Goal: Transaction & Acquisition: Purchase product/service

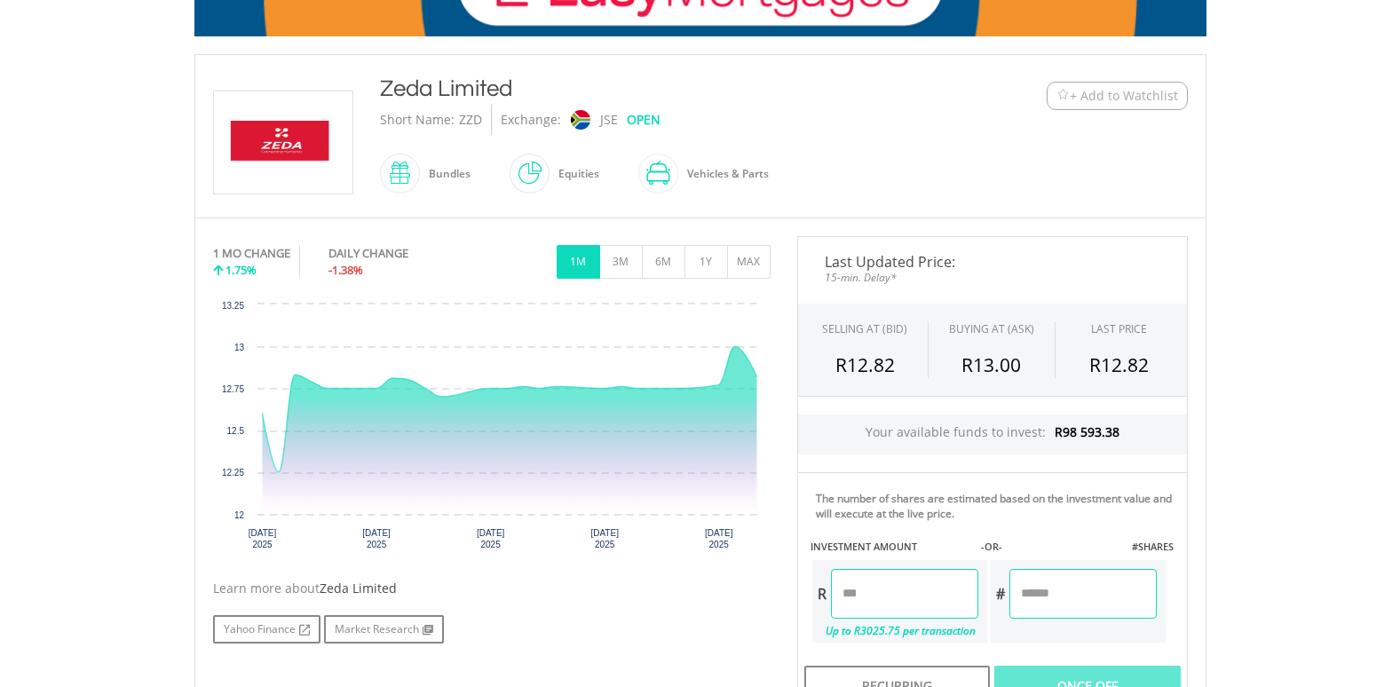
scroll to position [444, 0]
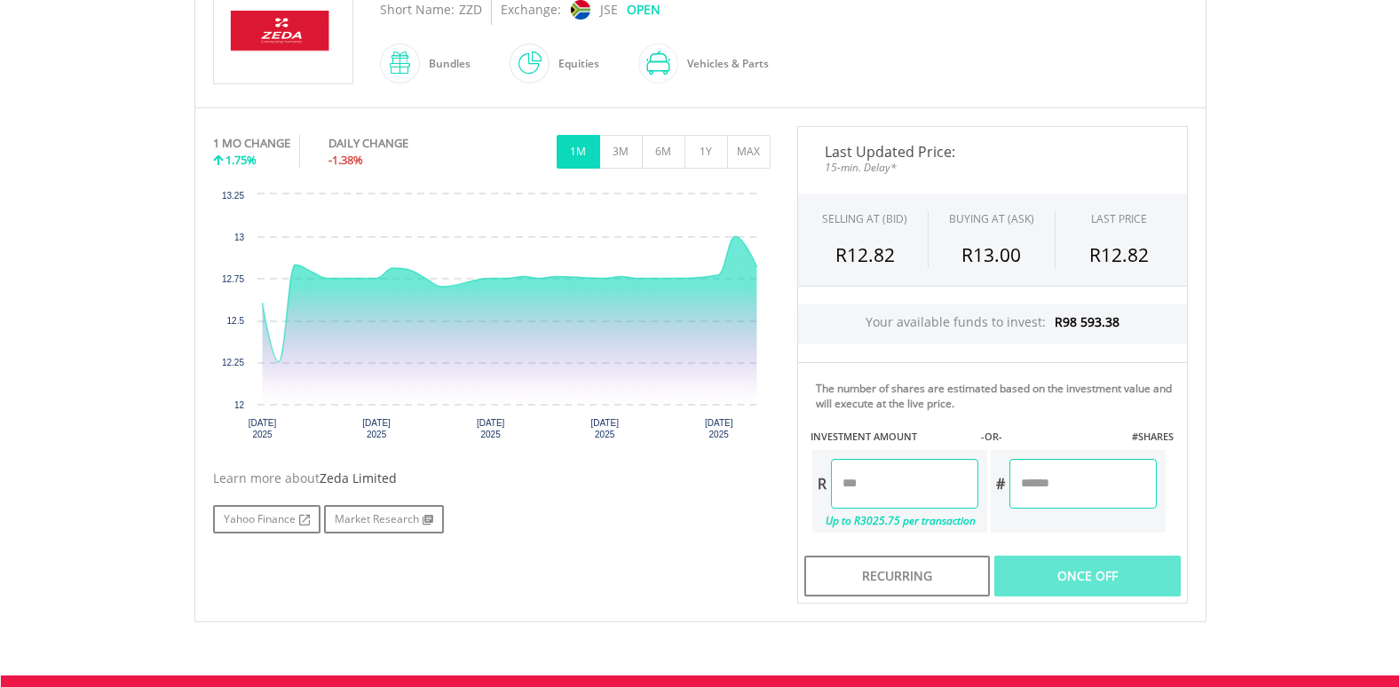
click at [910, 494] on input "number" at bounding box center [904, 484] width 147 height 50
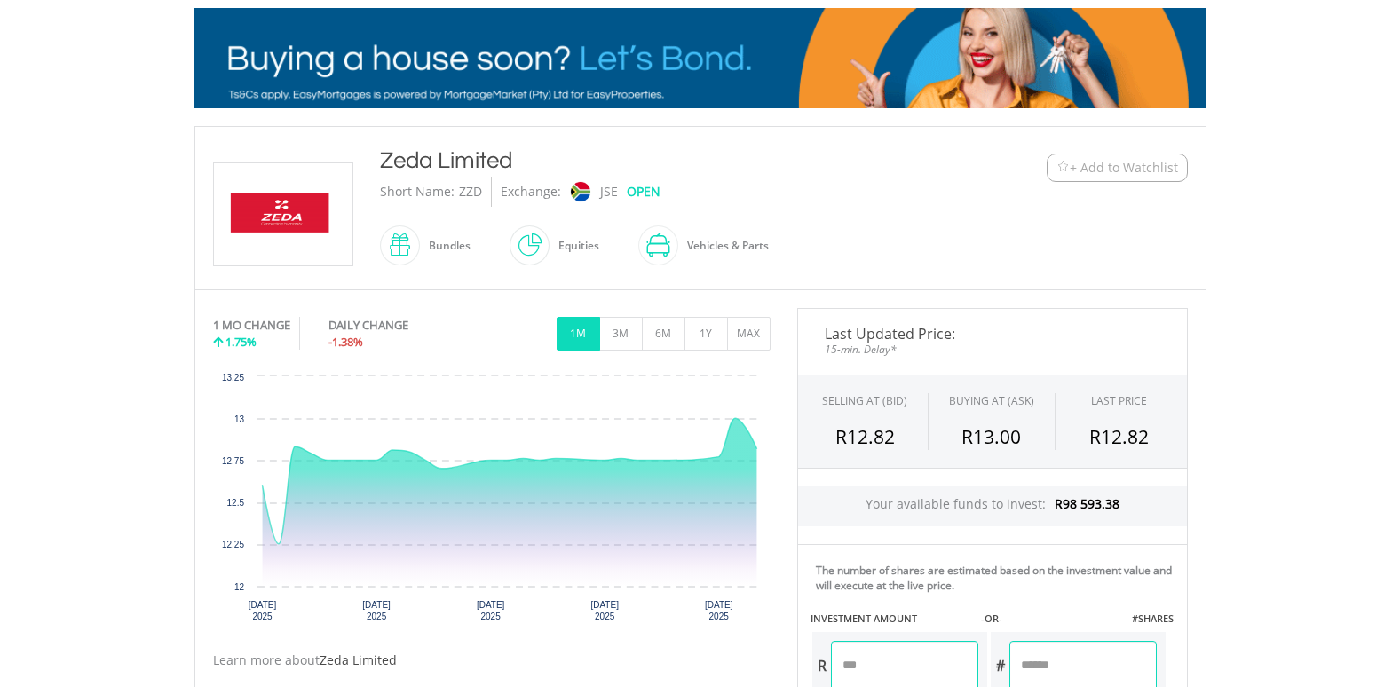
scroll to position [266, 0]
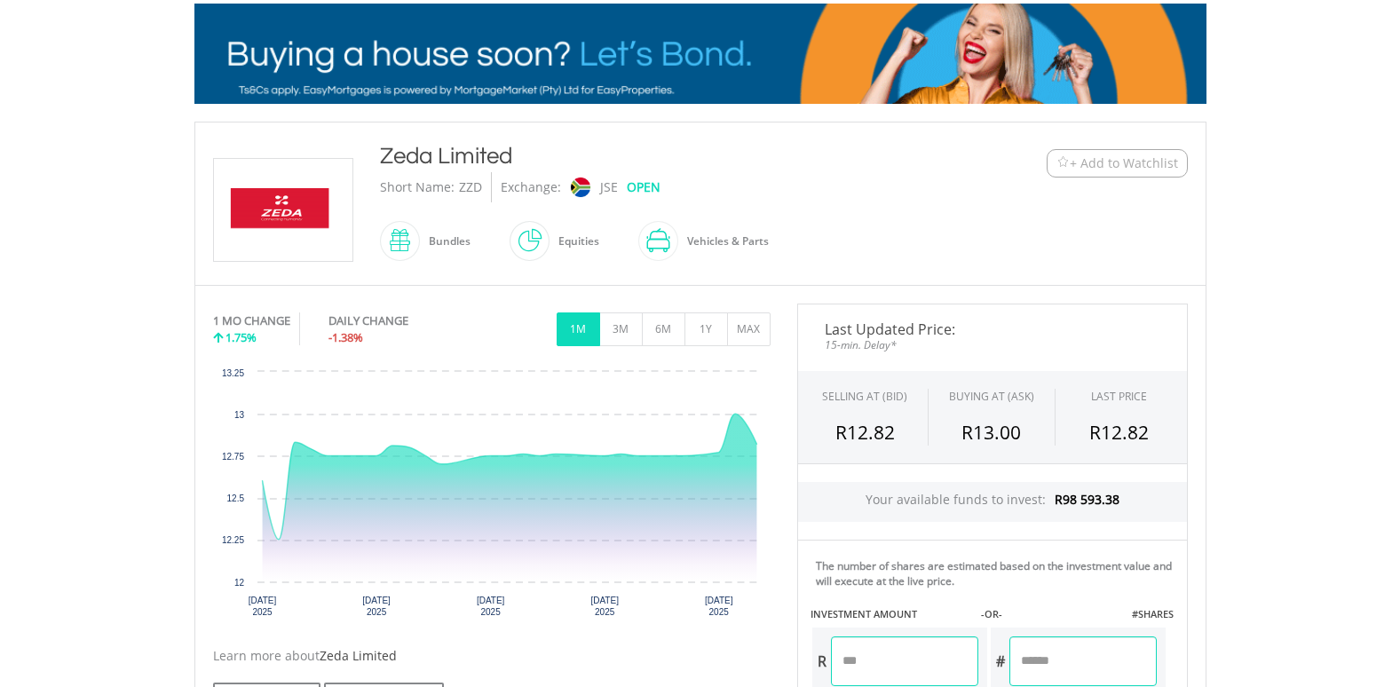
click at [837, 658] on input "number" at bounding box center [904, 661] width 147 height 50
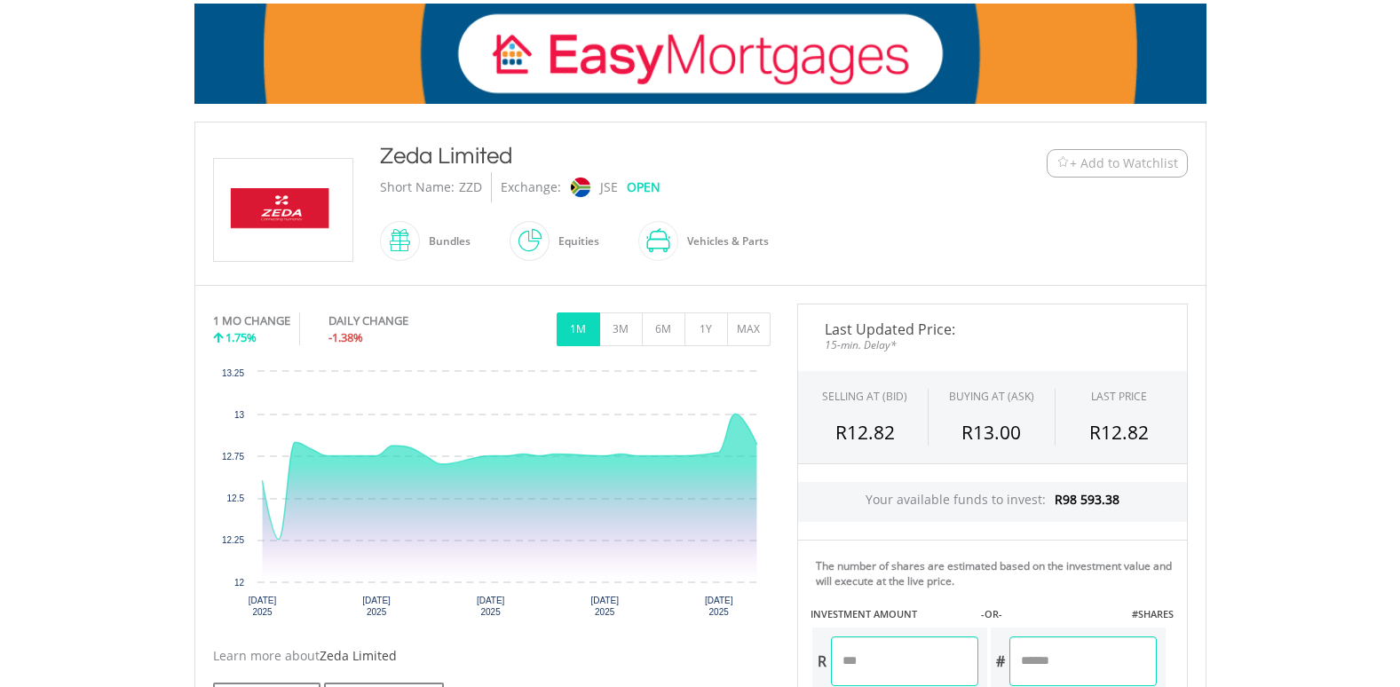
type input "******"
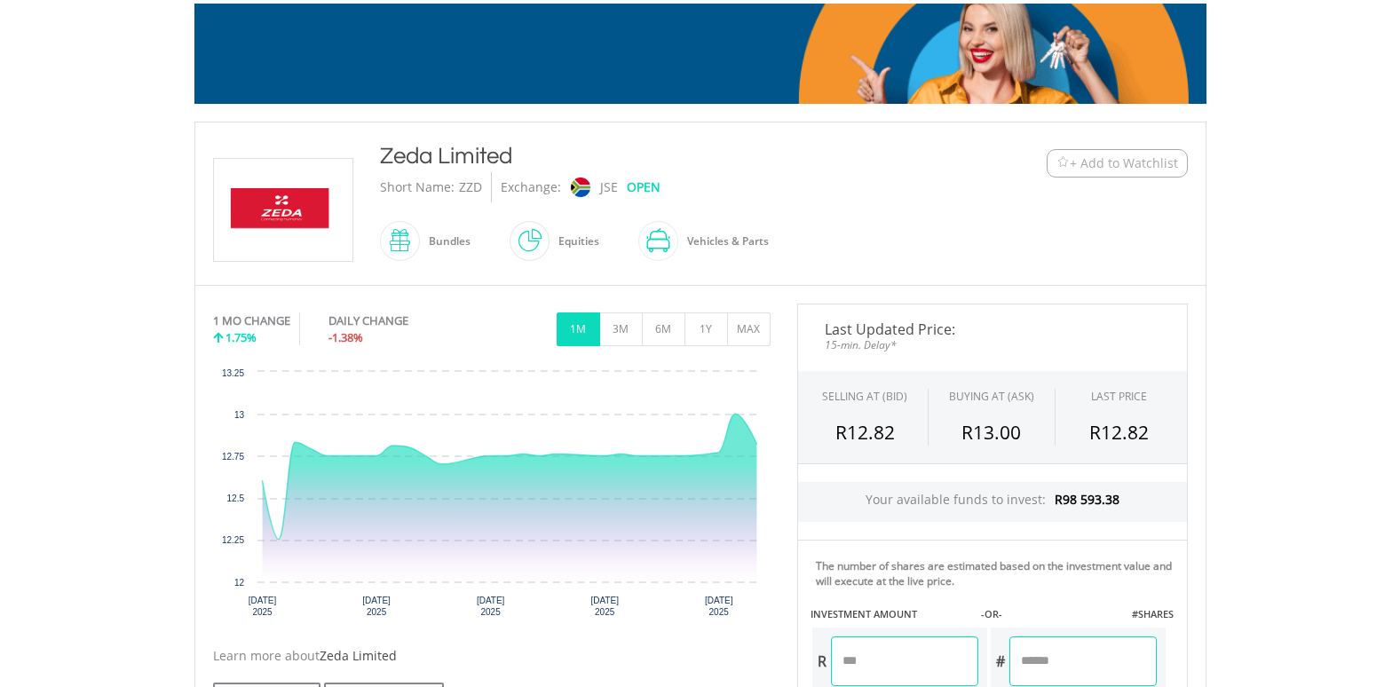
type input "*******"
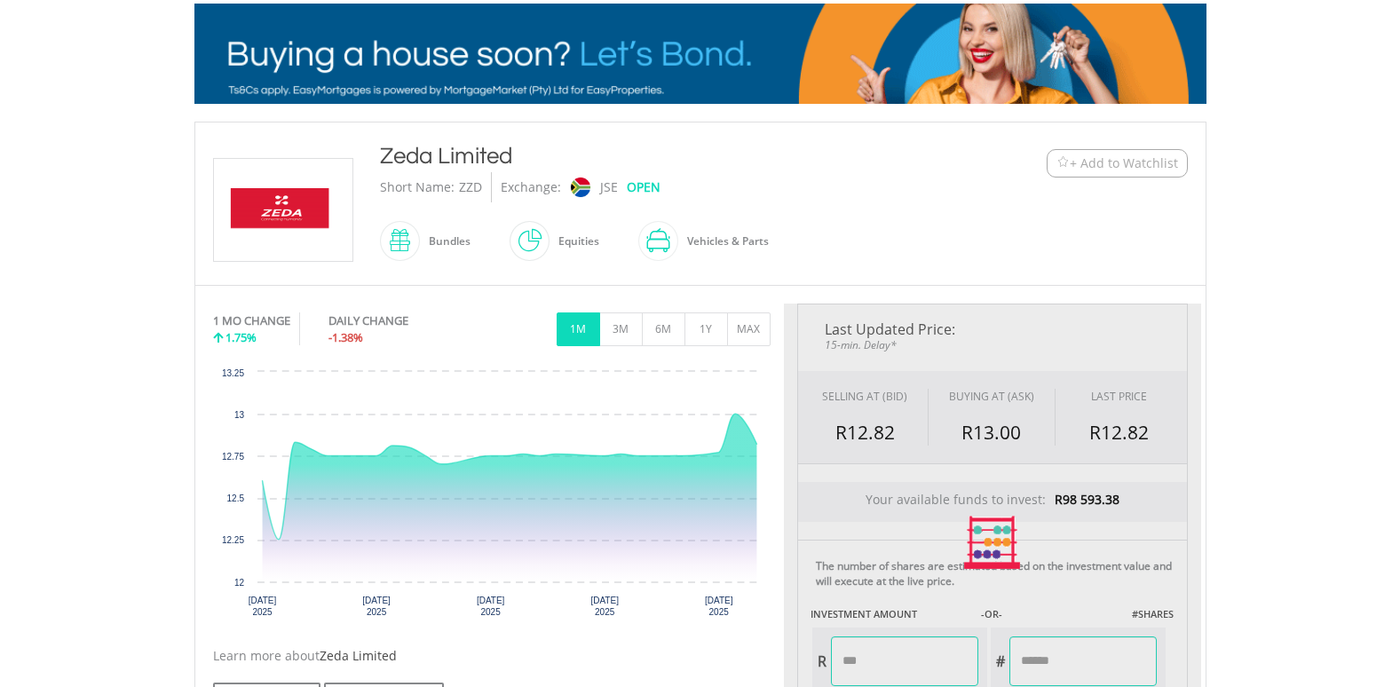
click at [1072, 672] on div "Last Updated Price: 15-min. Delay* SELLING AT (BID) BUYING AT (ASK) LAST PRICE …" at bounding box center [992, 543] width 417 height 478
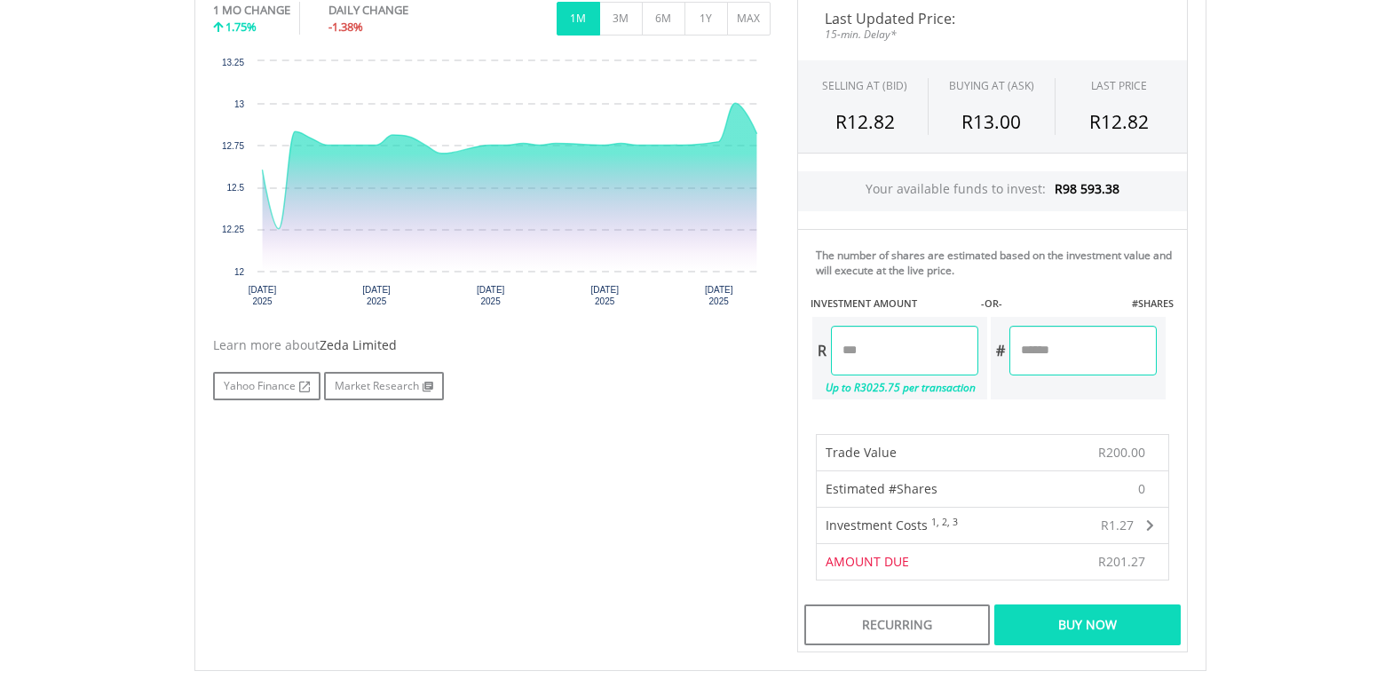
scroll to position [621, 0]
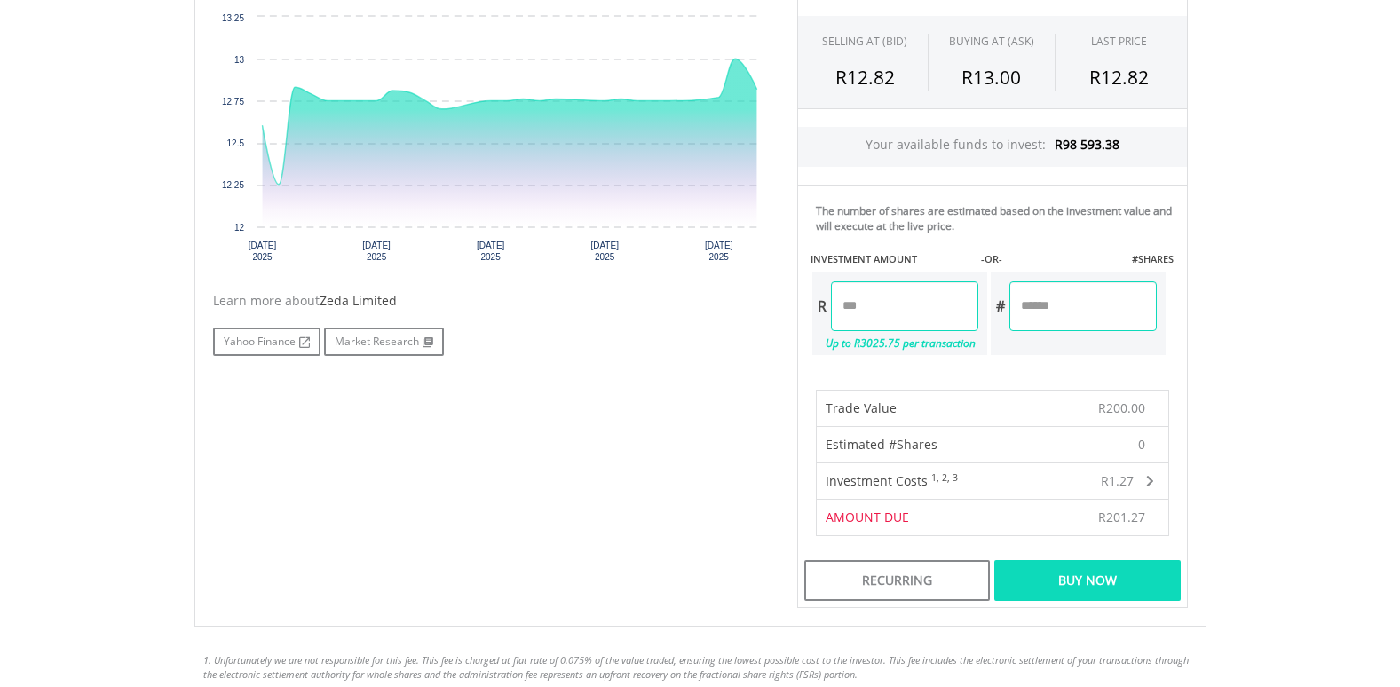
click at [1087, 583] on div "Buy Now" at bounding box center [1087, 580] width 186 height 41
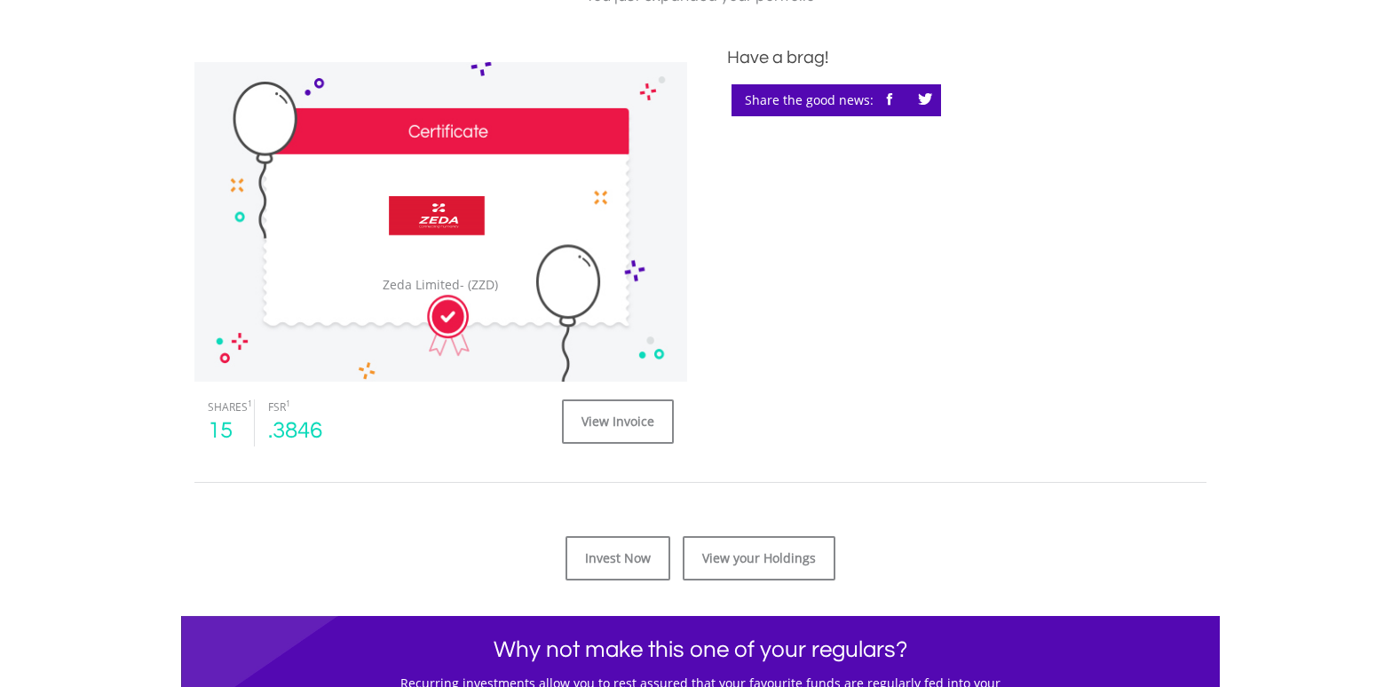
scroll to position [533, 0]
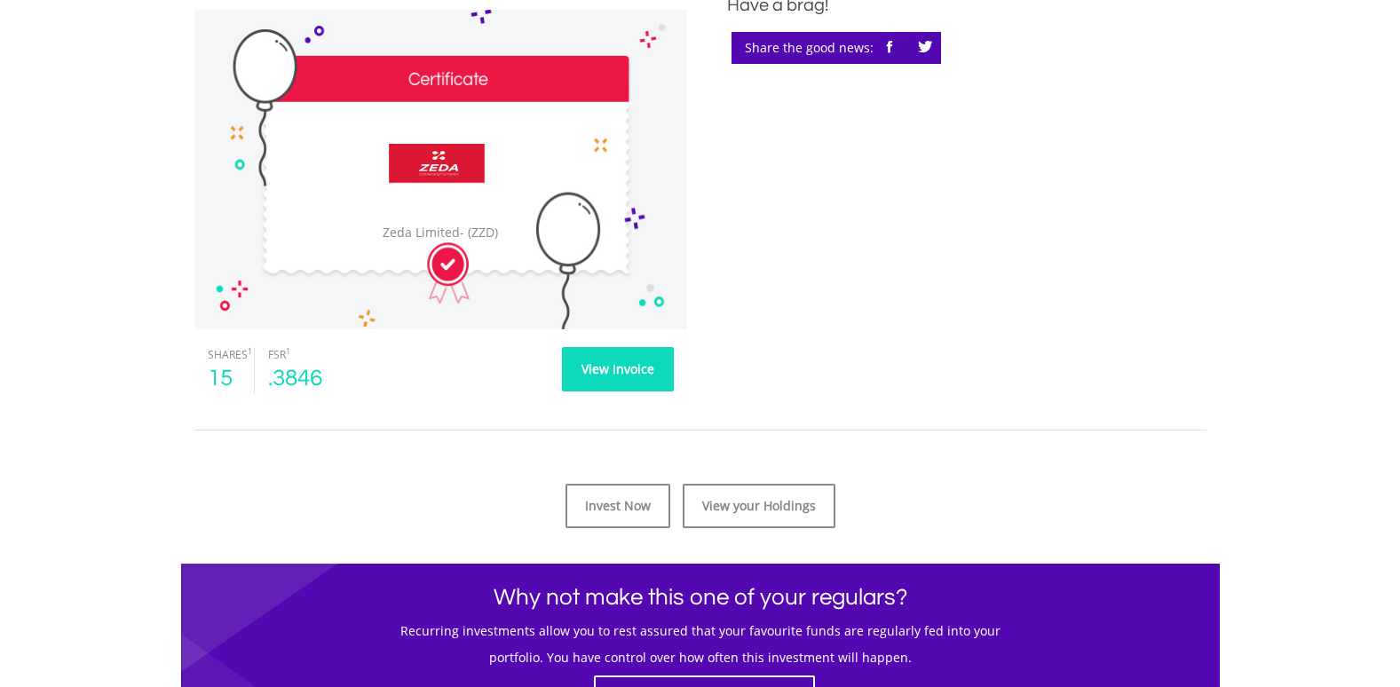
click at [597, 360] on link "View Invoice" at bounding box center [618, 369] width 112 height 44
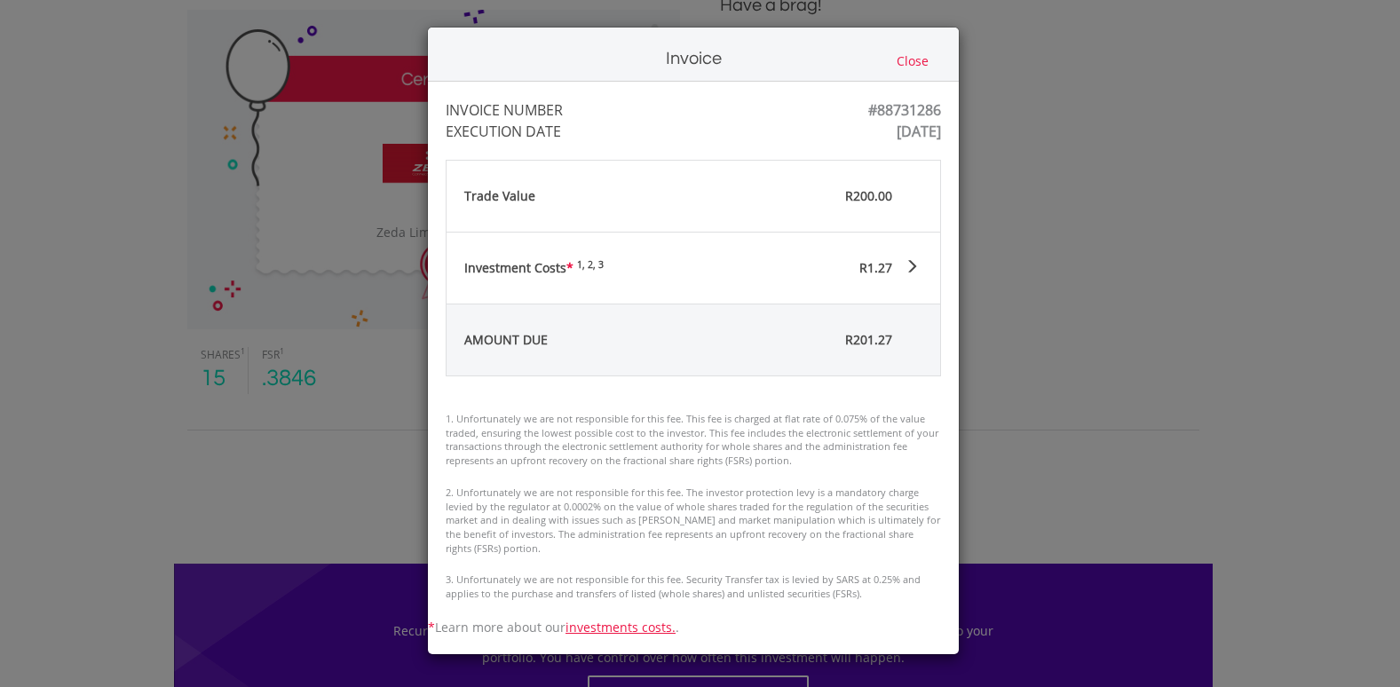
click at [913, 61] on button "Close" at bounding box center [912, 61] width 43 height 20
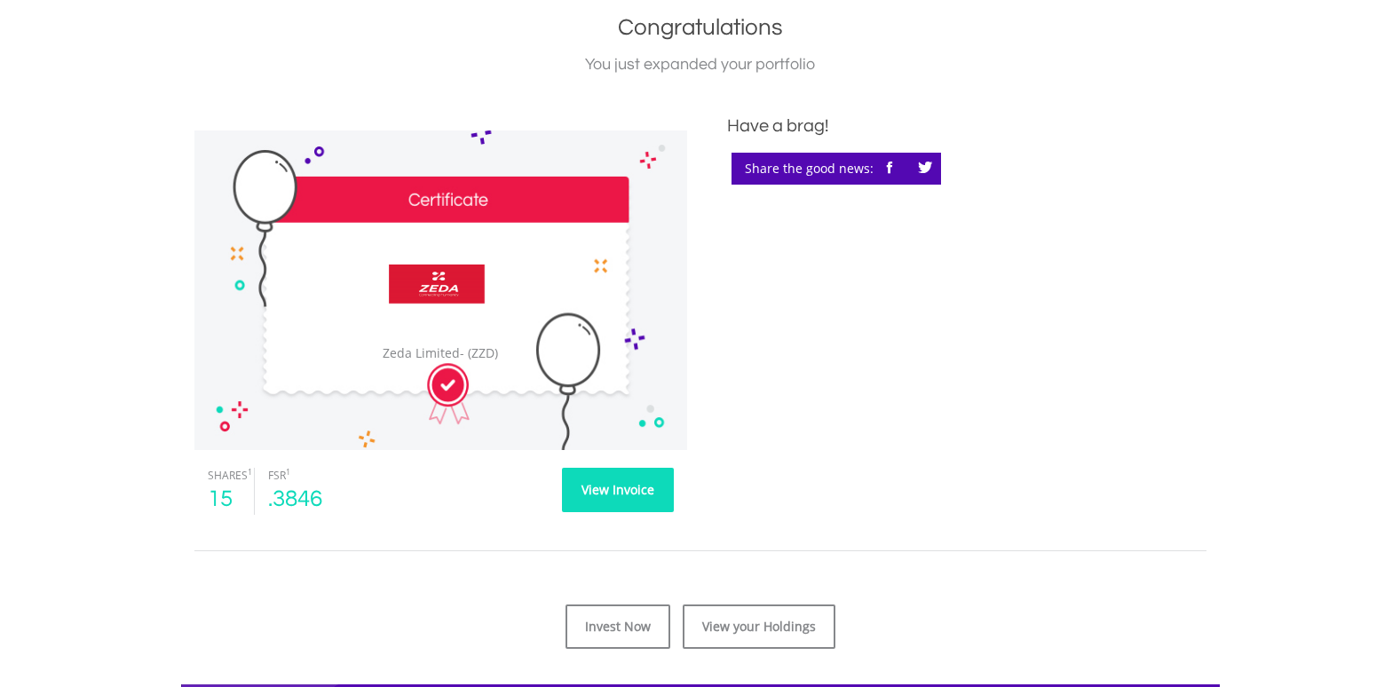
scroll to position [444, 0]
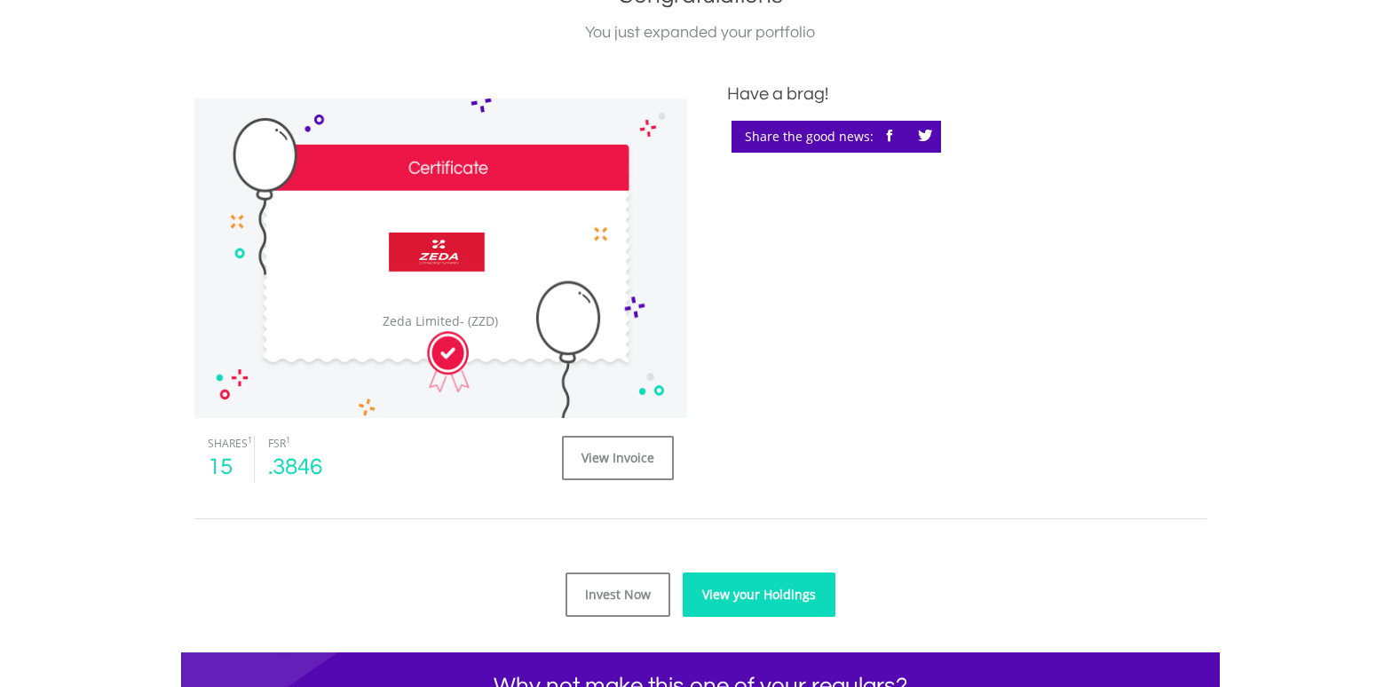
click at [742, 596] on link "View your Holdings" at bounding box center [759, 595] width 153 height 44
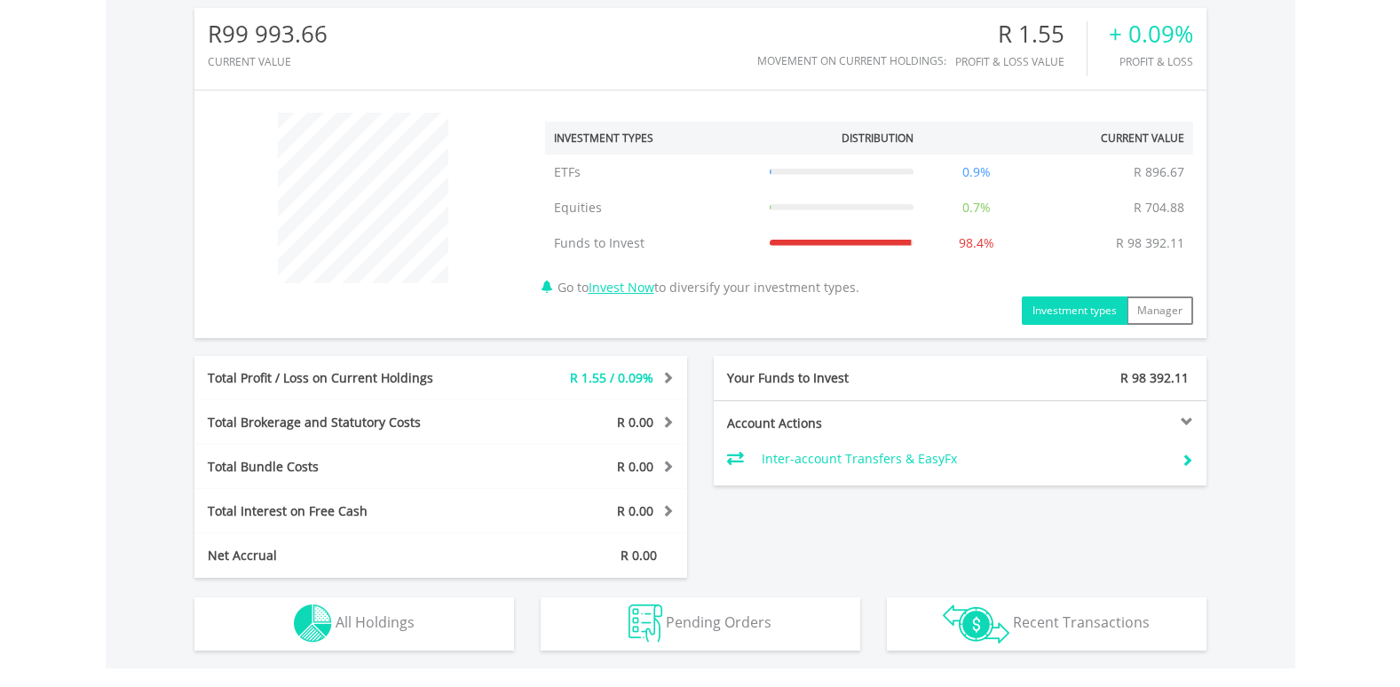
scroll to position [533, 0]
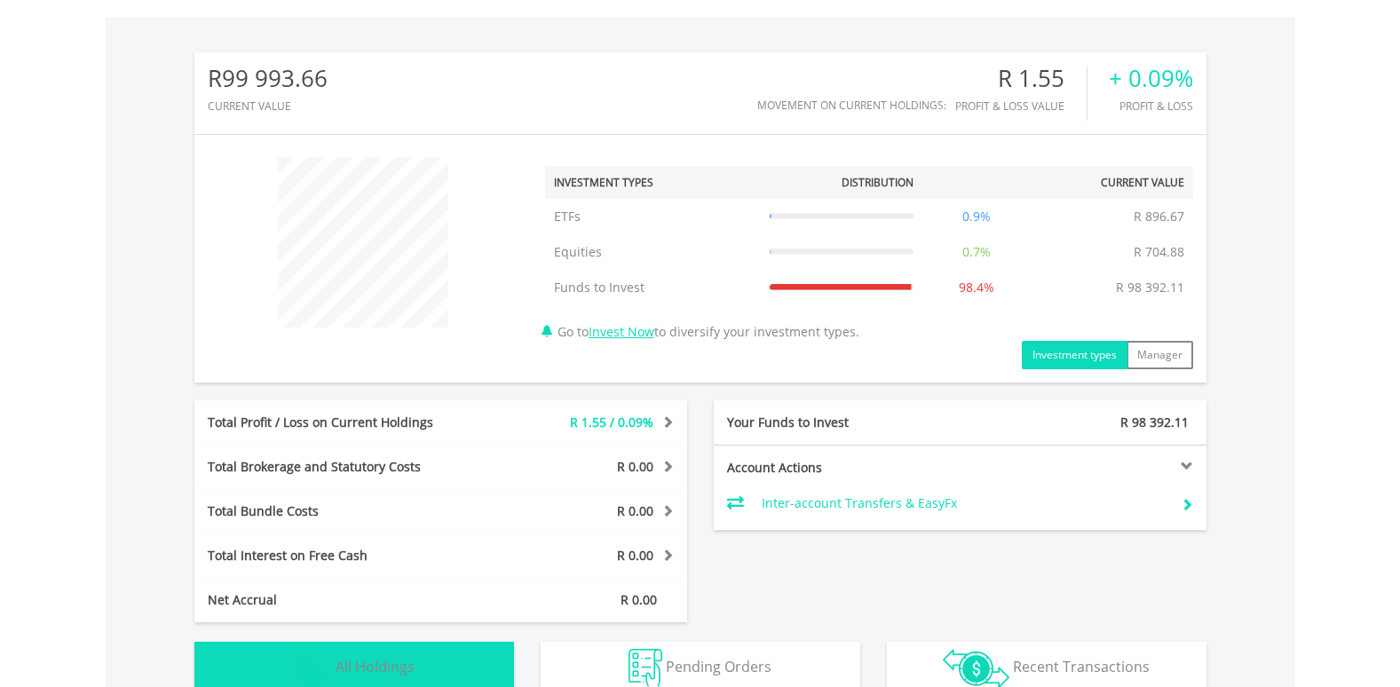
click at [423, 668] on button "Holdings All Holdings" at bounding box center [354, 668] width 320 height 53
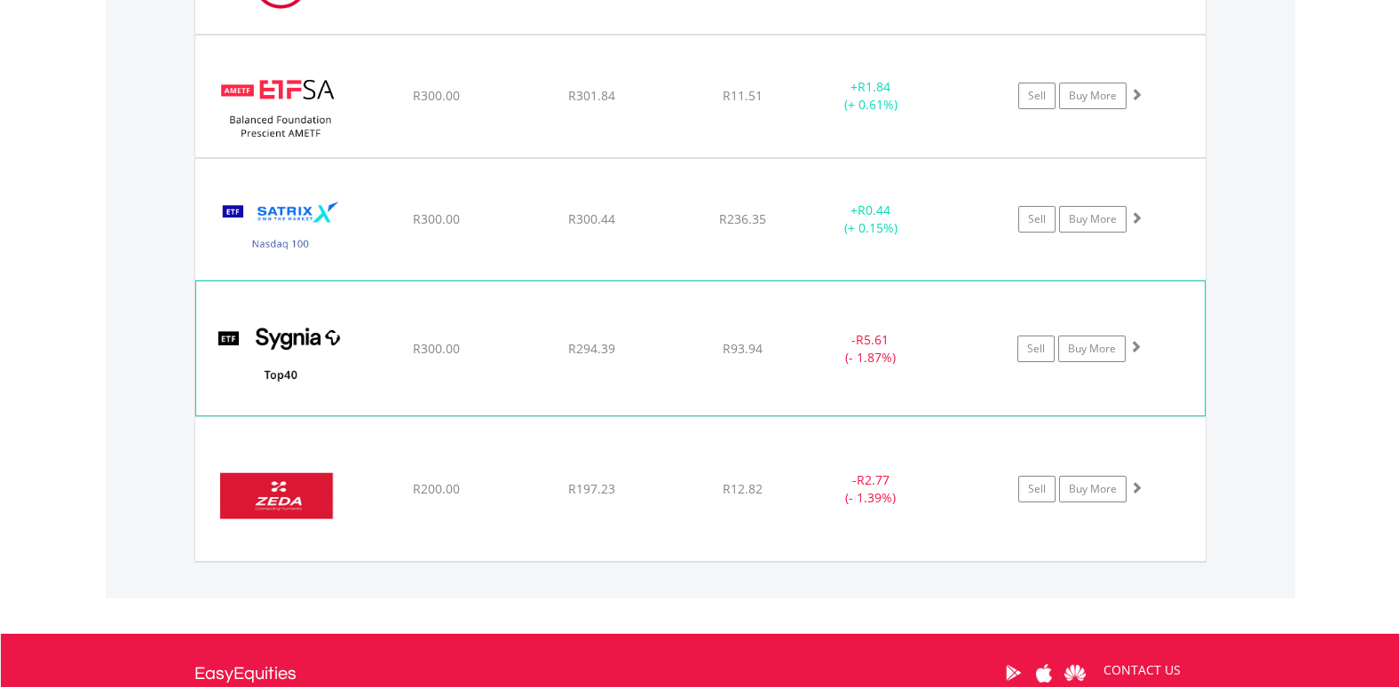
scroll to position [1458, 0]
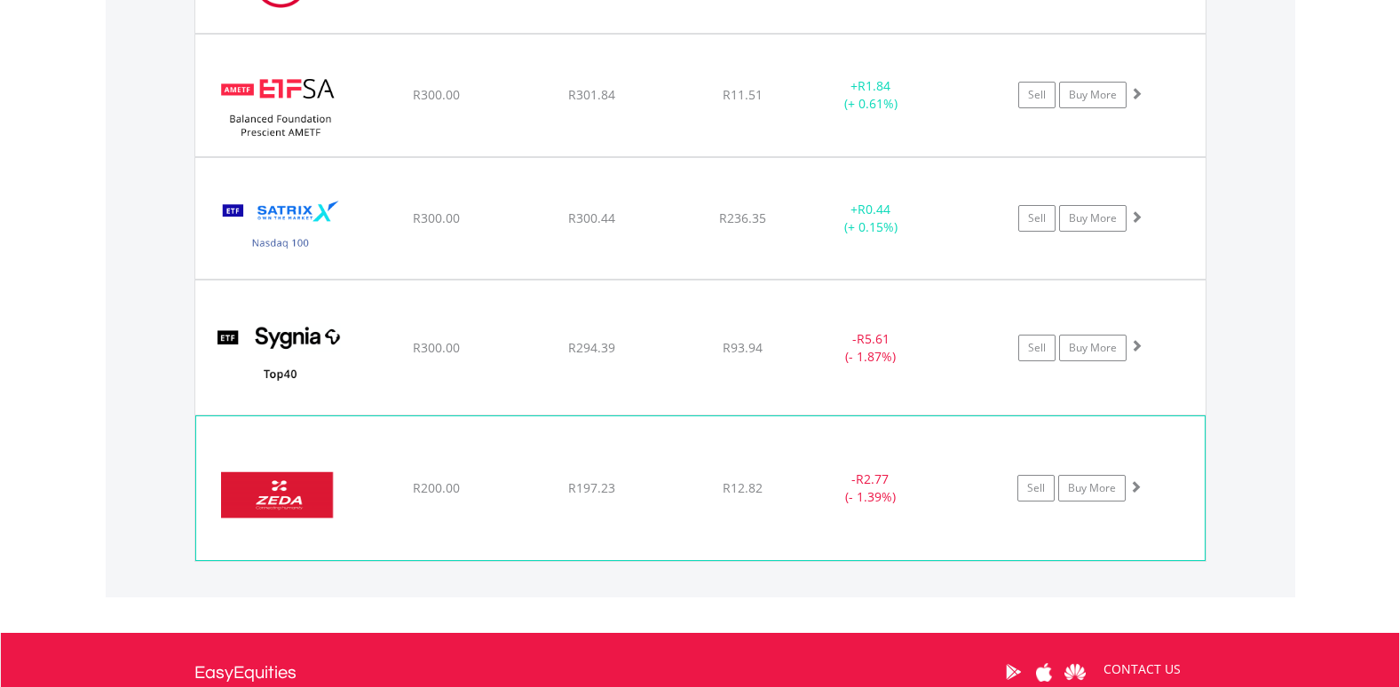
click at [826, 366] on div "- R2.77 (- 1.39%)" at bounding box center [871, 348] width 134 height 36
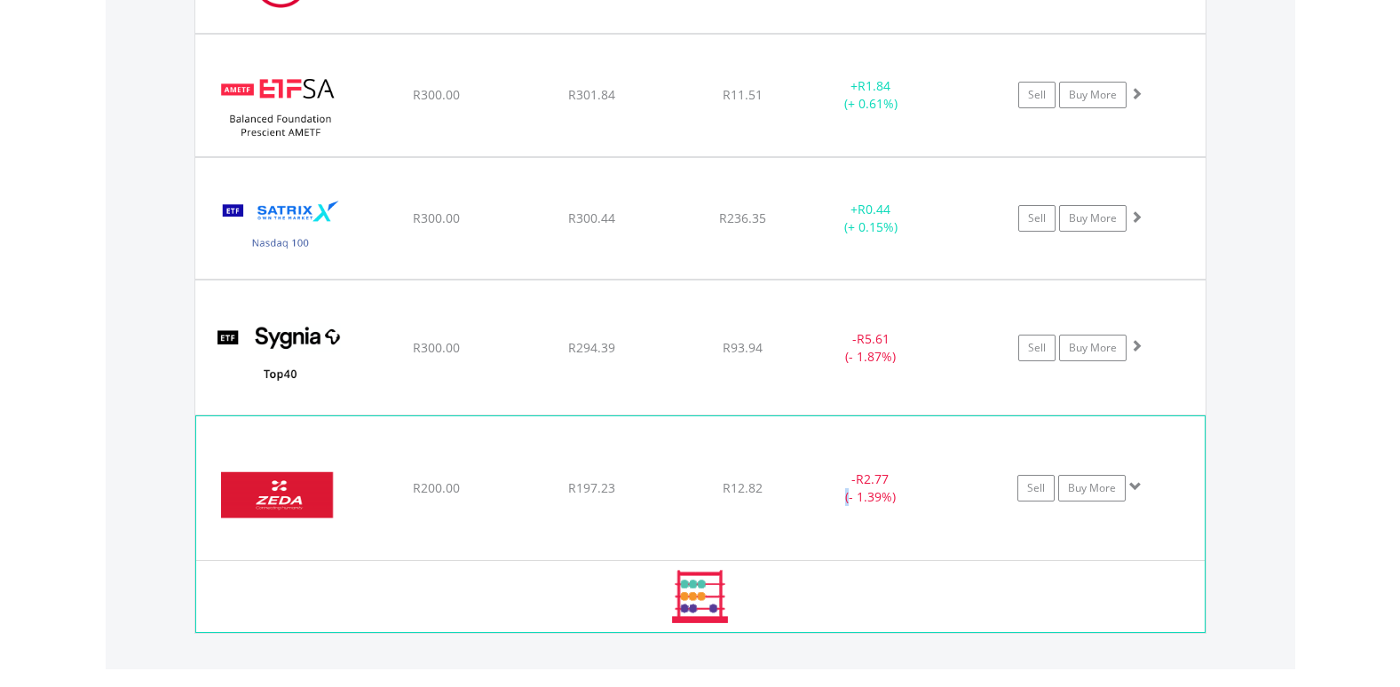
click at [826, 366] on div "- R2.77 (- 1.39%)" at bounding box center [871, 348] width 134 height 36
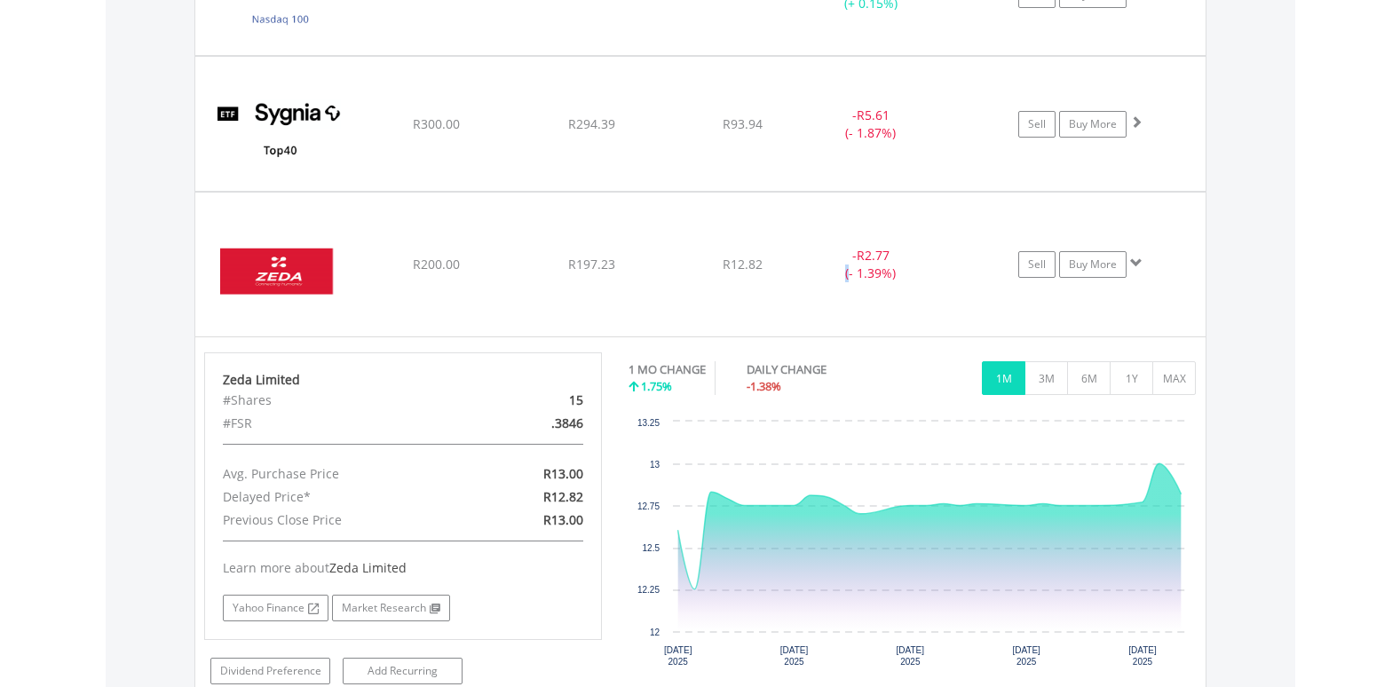
scroll to position [1725, 0]
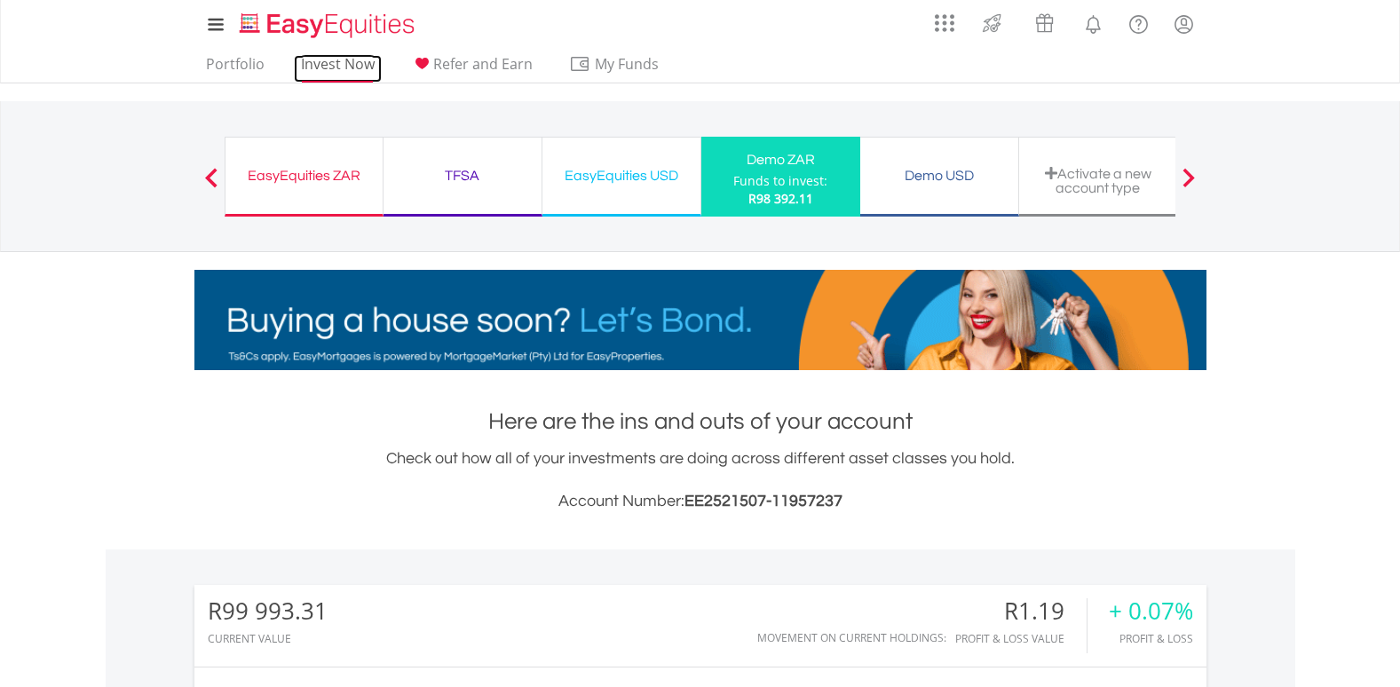
click at [328, 60] on link "Invest Now" at bounding box center [338, 69] width 88 height 28
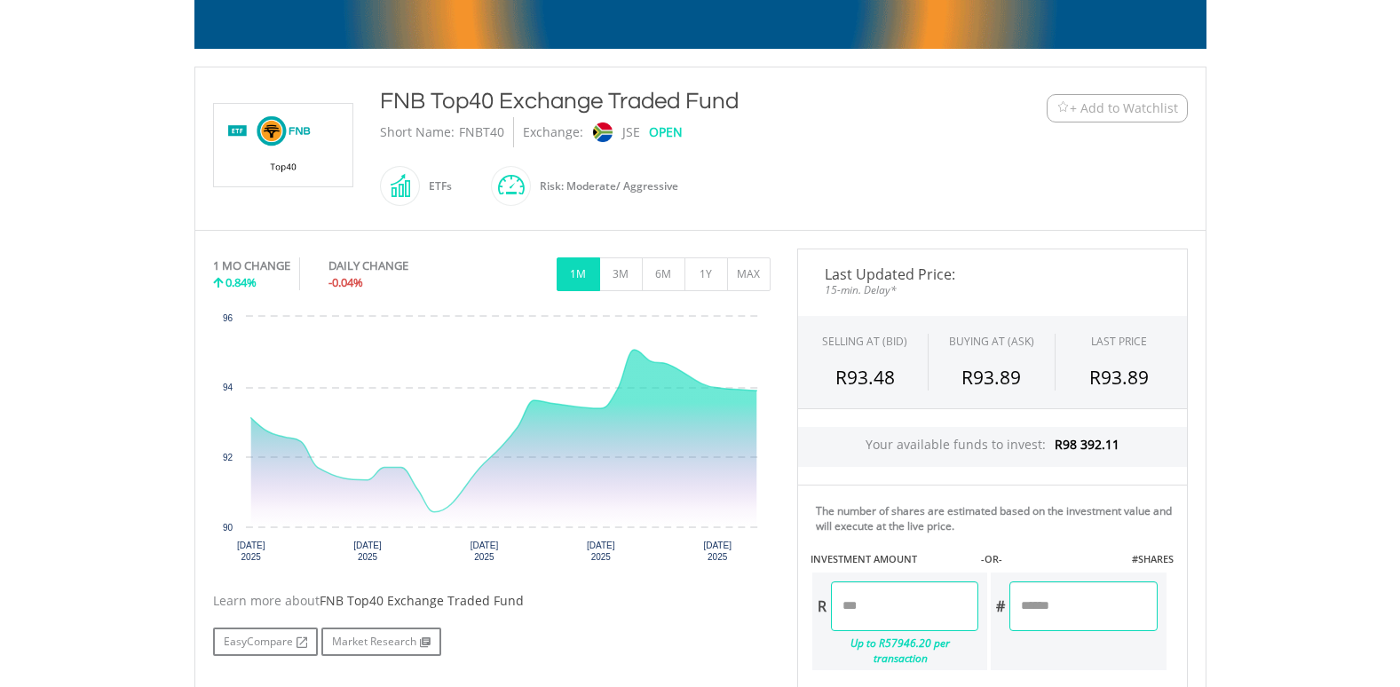
scroll to position [355, 0]
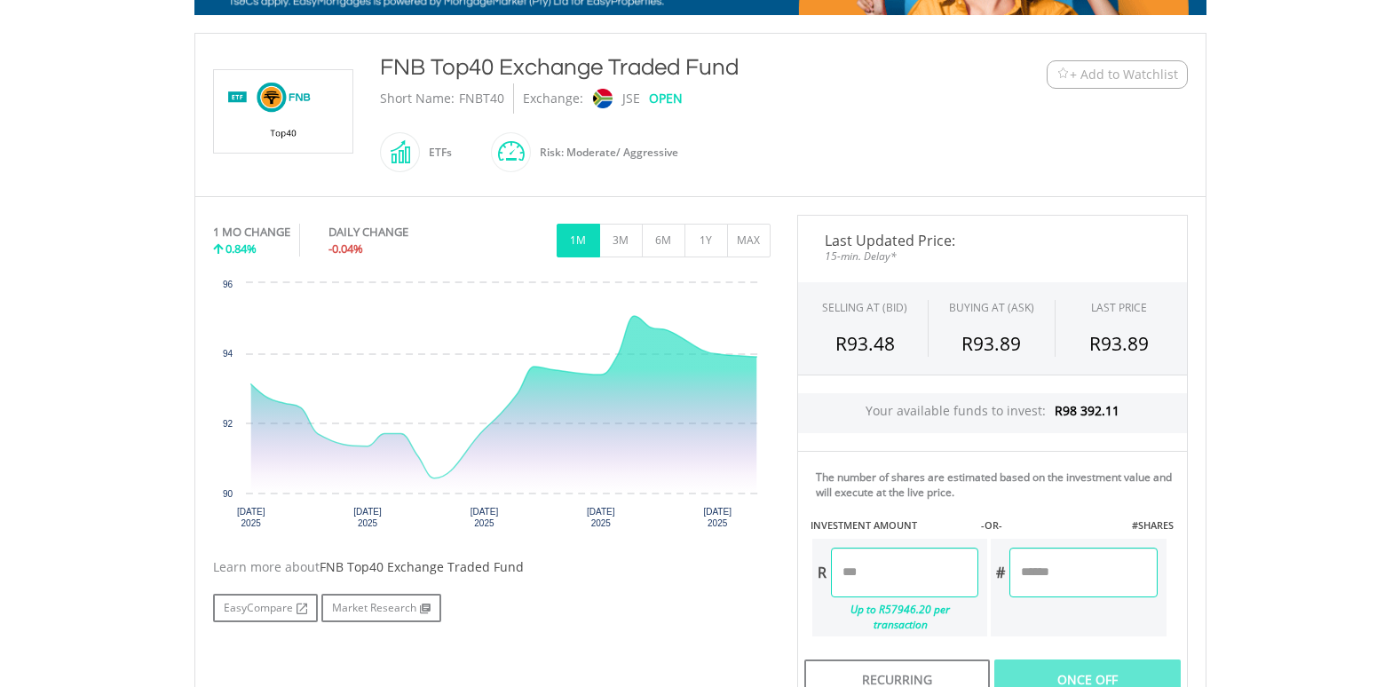
click at [929, 572] on input "number" at bounding box center [904, 573] width 147 height 50
type input "******"
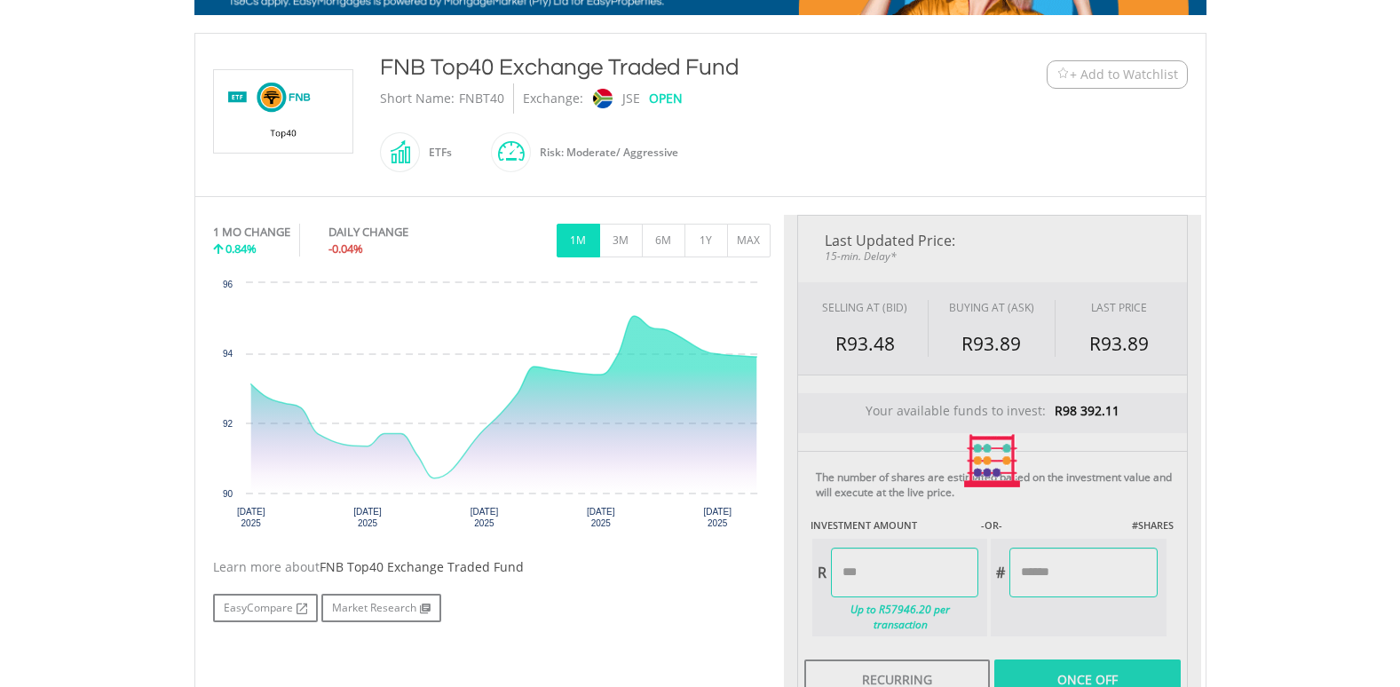
click at [1056, 583] on div "Last Updated Price: 15-min. Delay* SELLING AT (BID) BUYING AT (ASK) LAST PRICE …" at bounding box center [992, 461] width 417 height 493
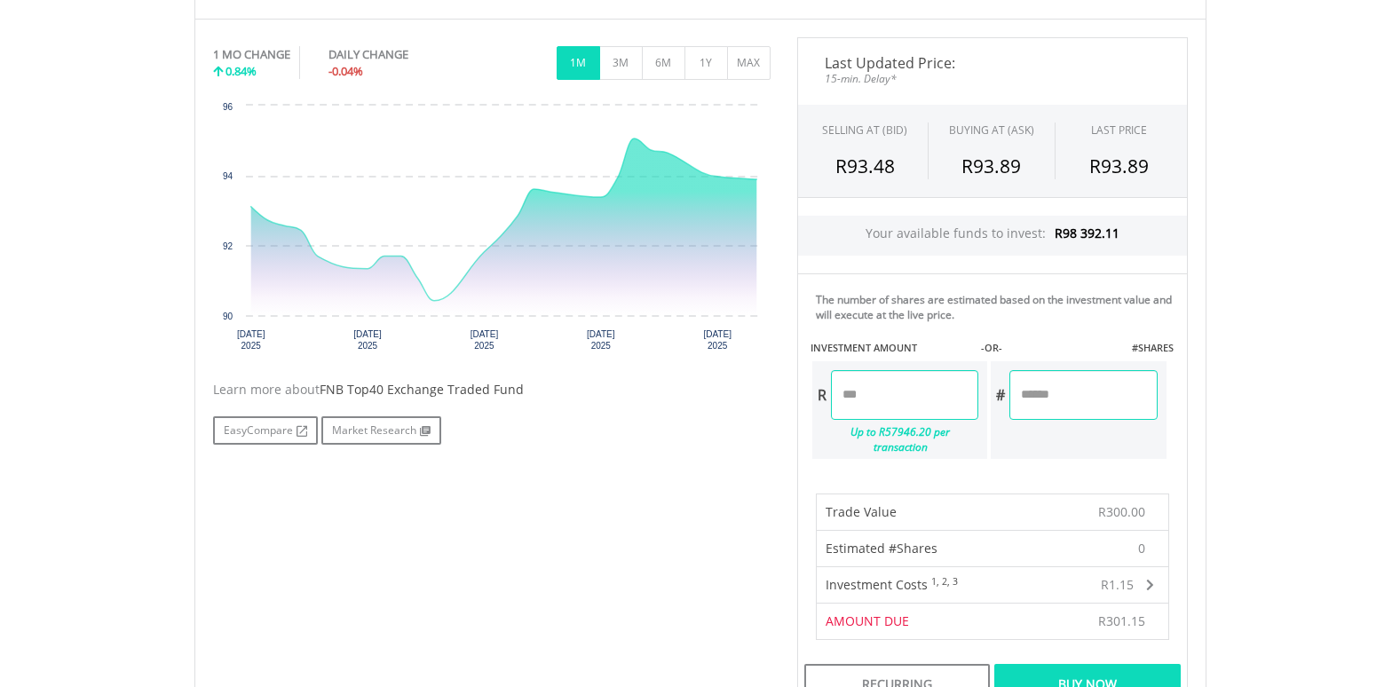
scroll to position [621, 0]
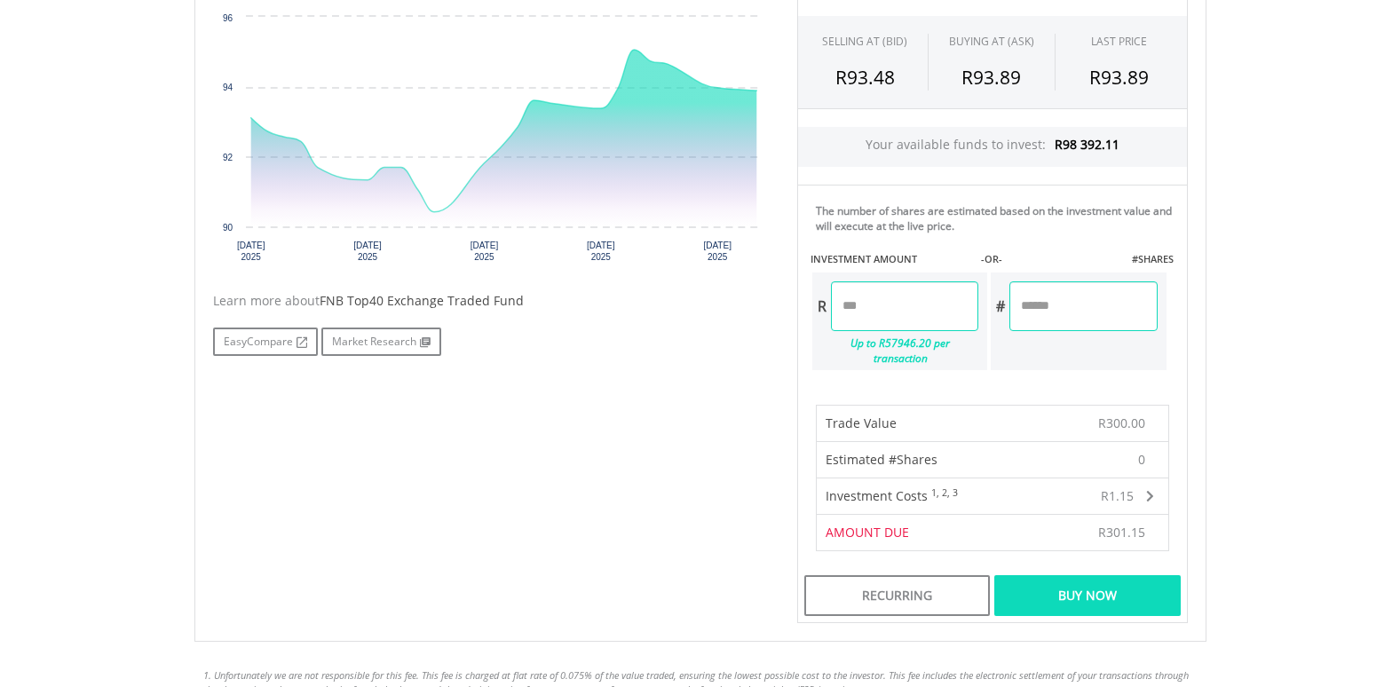
click at [1086, 575] on div "Buy Now" at bounding box center [1087, 595] width 186 height 41
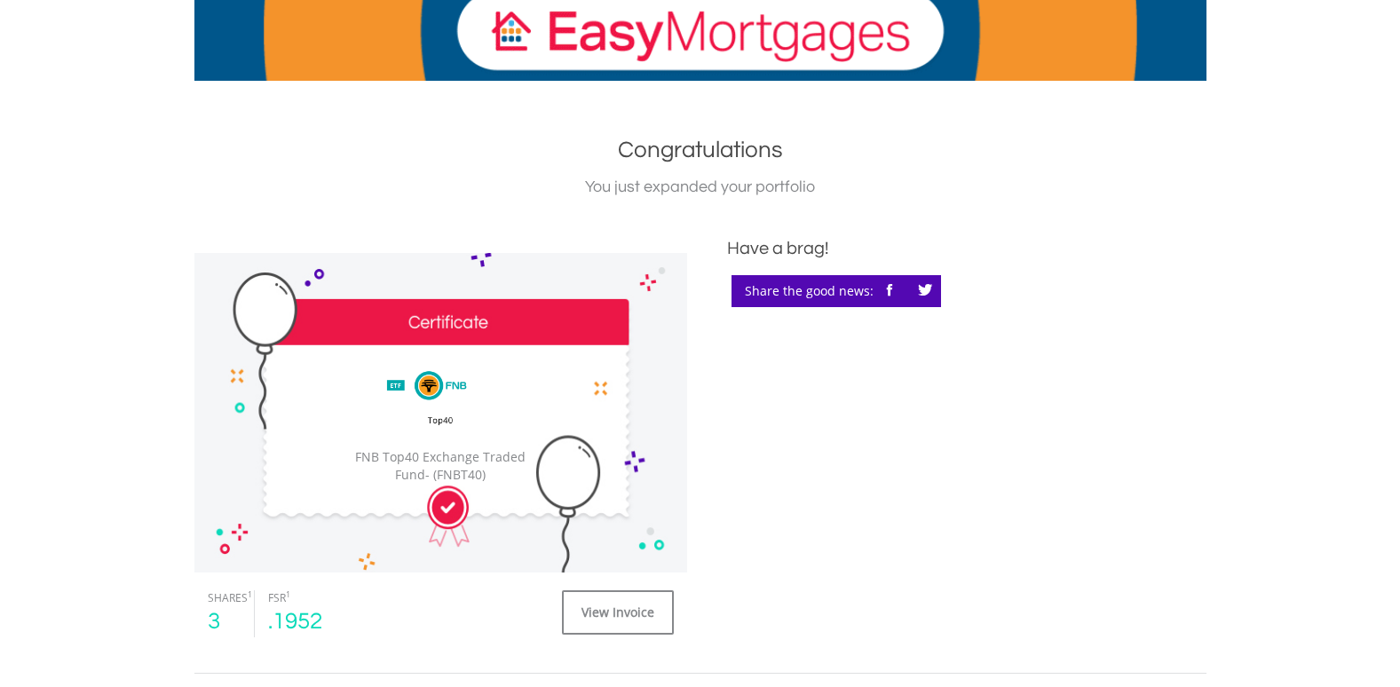
scroll to position [444, 0]
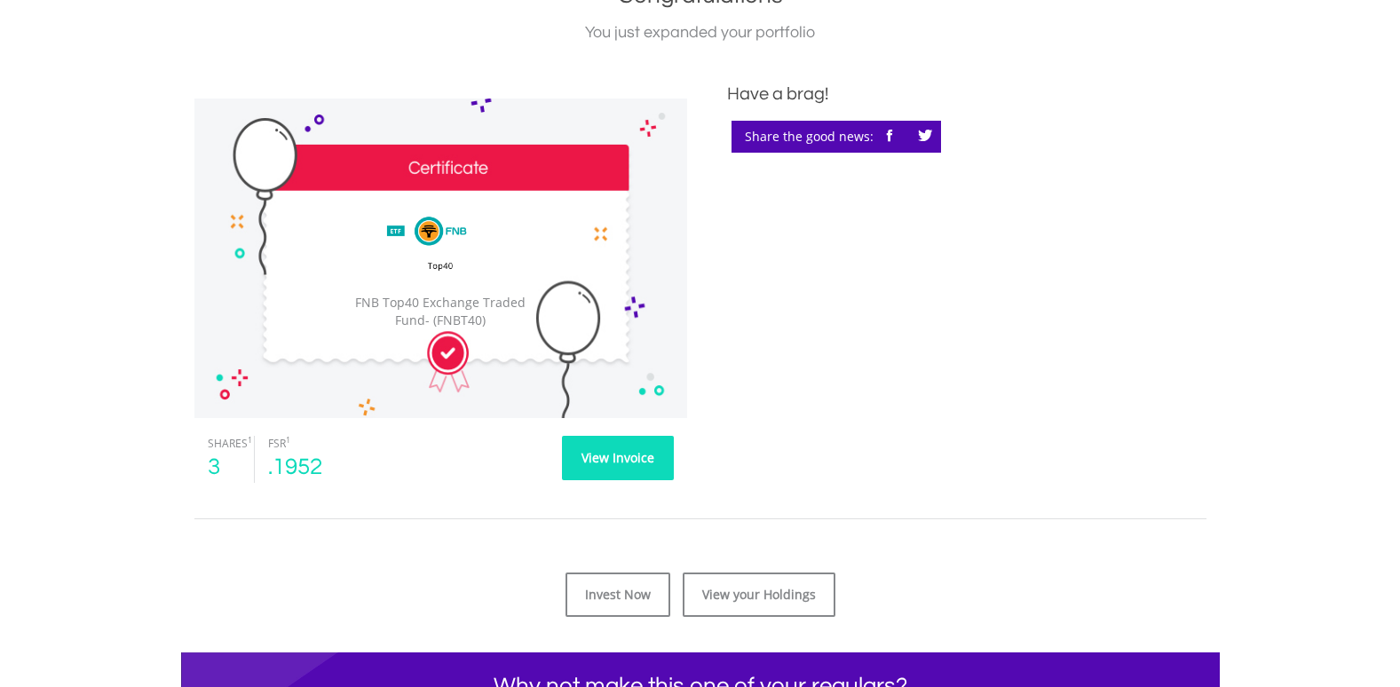
click at [623, 460] on link "View Invoice" at bounding box center [618, 458] width 112 height 44
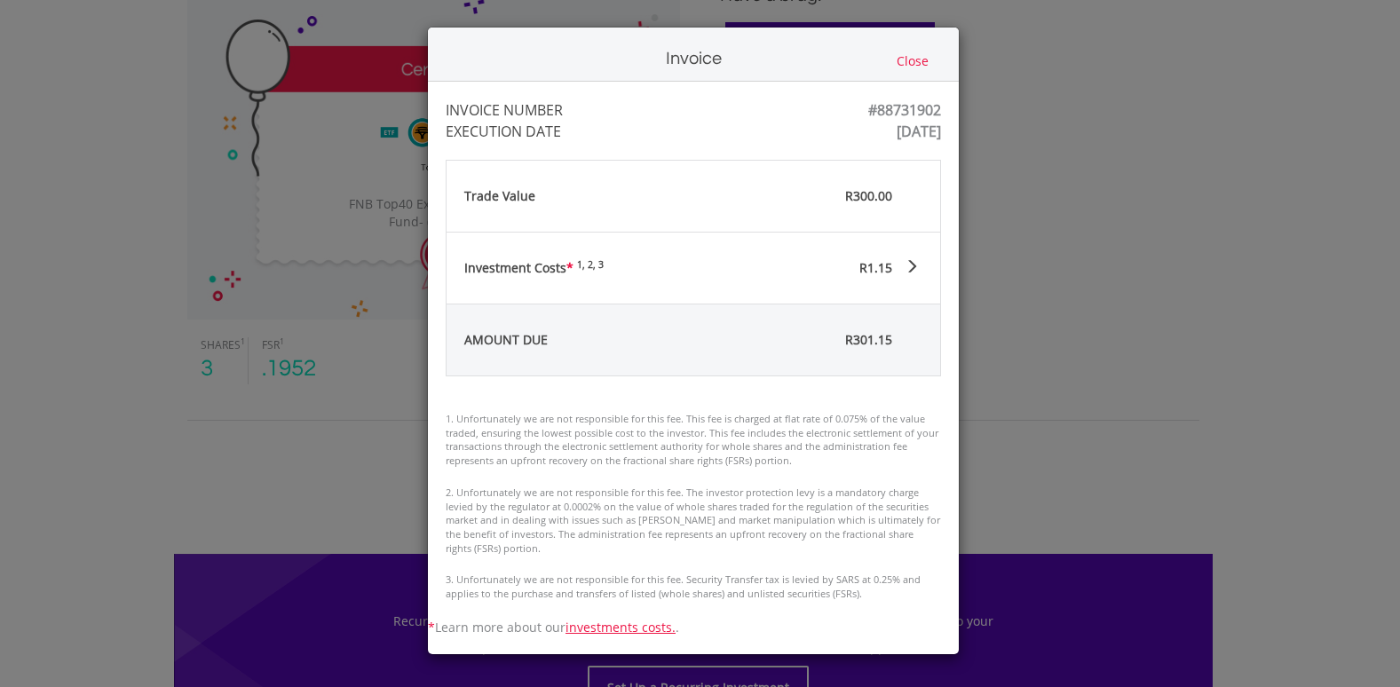
scroll to position [533, 0]
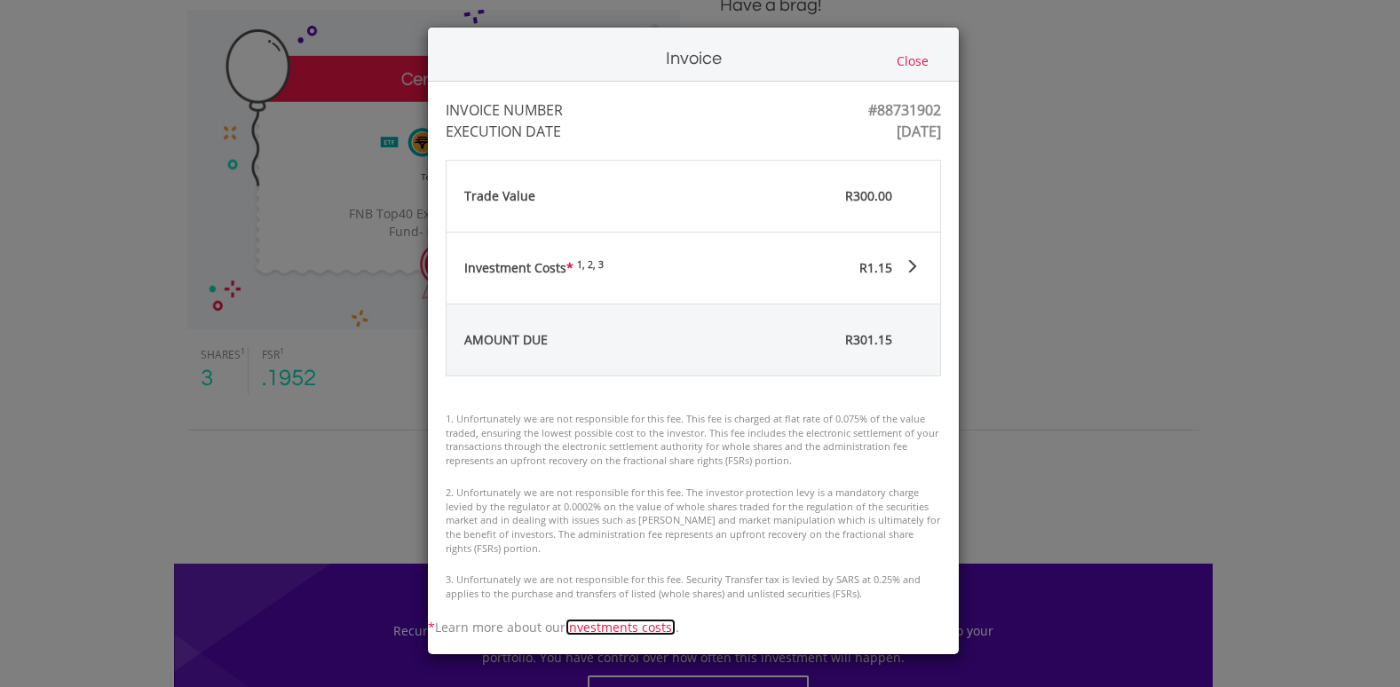
click at [602, 630] on link "investments costs." at bounding box center [620, 627] width 110 height 17
click at [929, 60] on button "Close" at bounding box center [912, 61] width 43 height 20
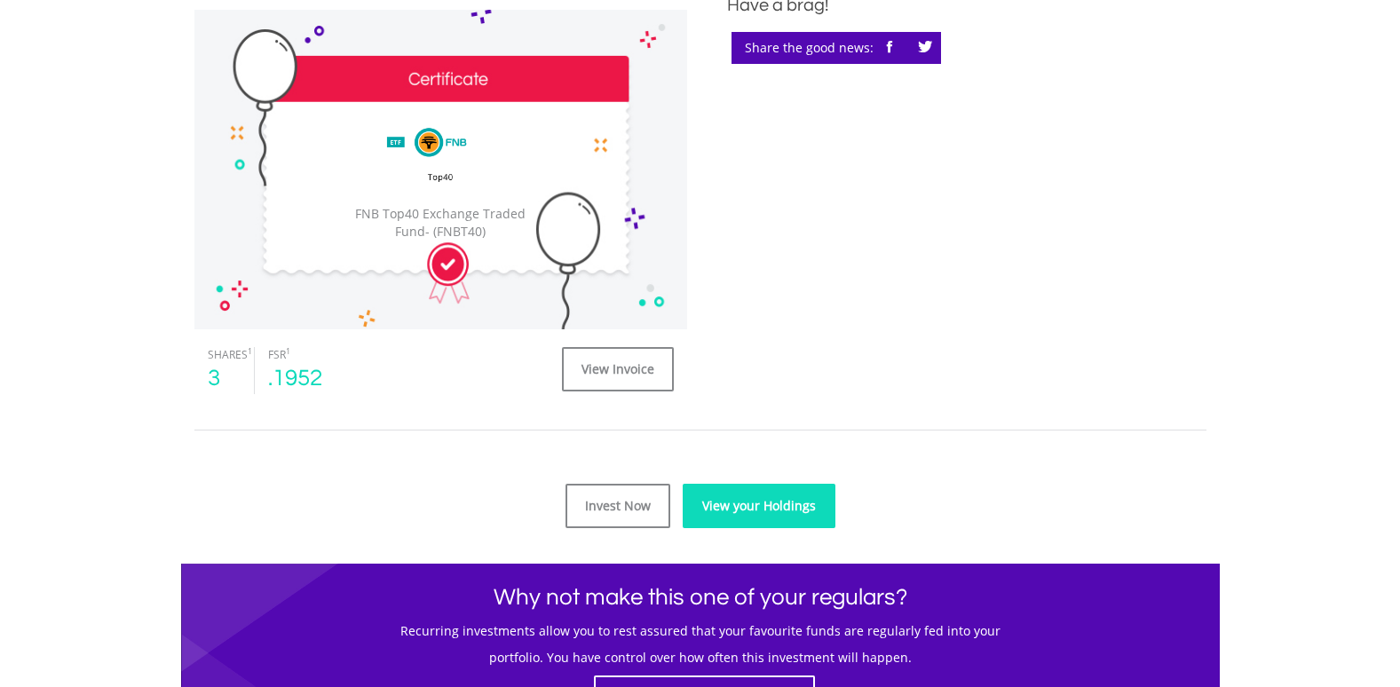
click at [741, 501] on link "View your Holdings" at bounding box center [759, 506] width 153 height 44
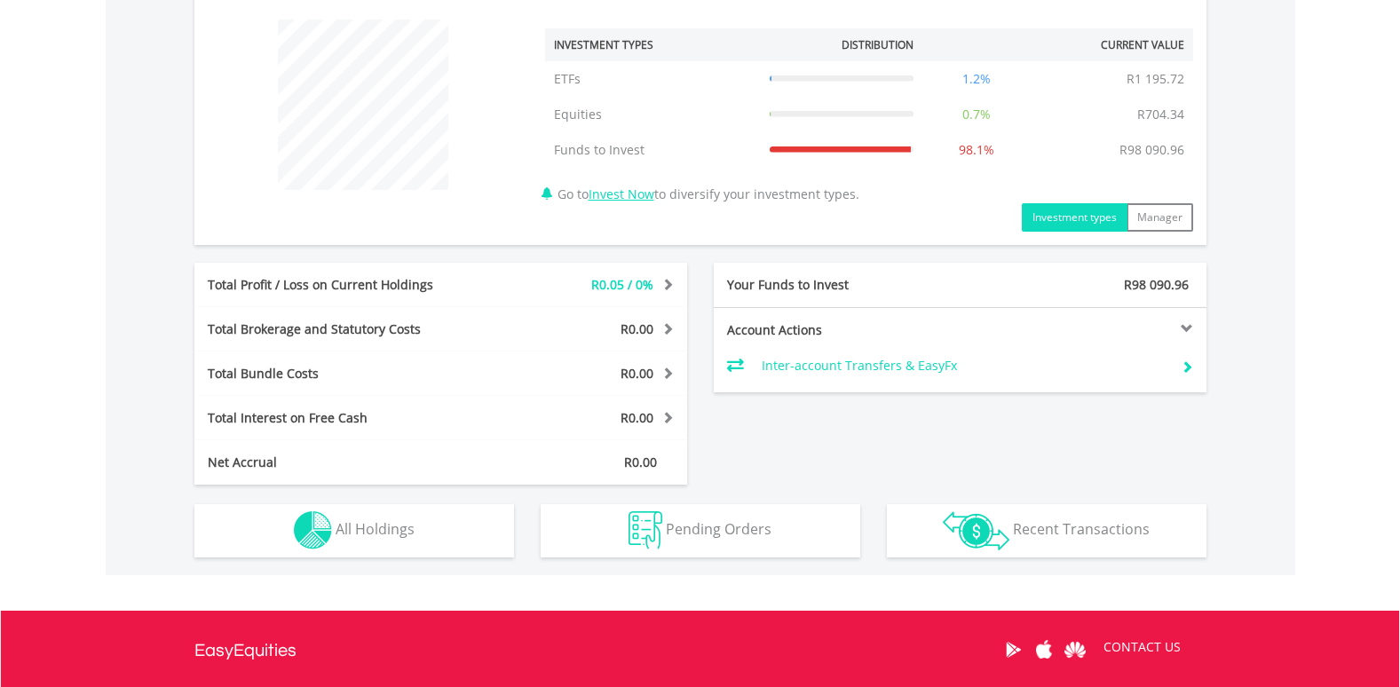
scroll to position [710, 0]
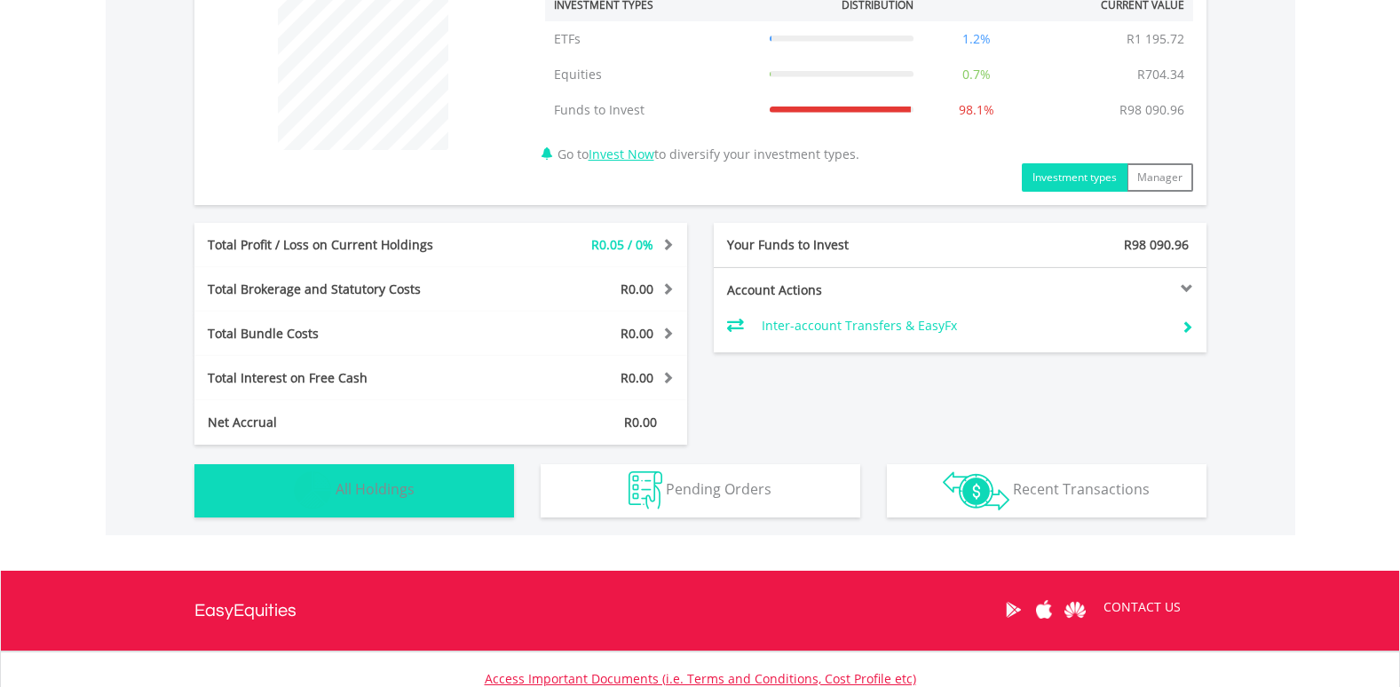
click at [398, 491] on span "All Holdings" at bounding box center [375, 489] width 79 height 20
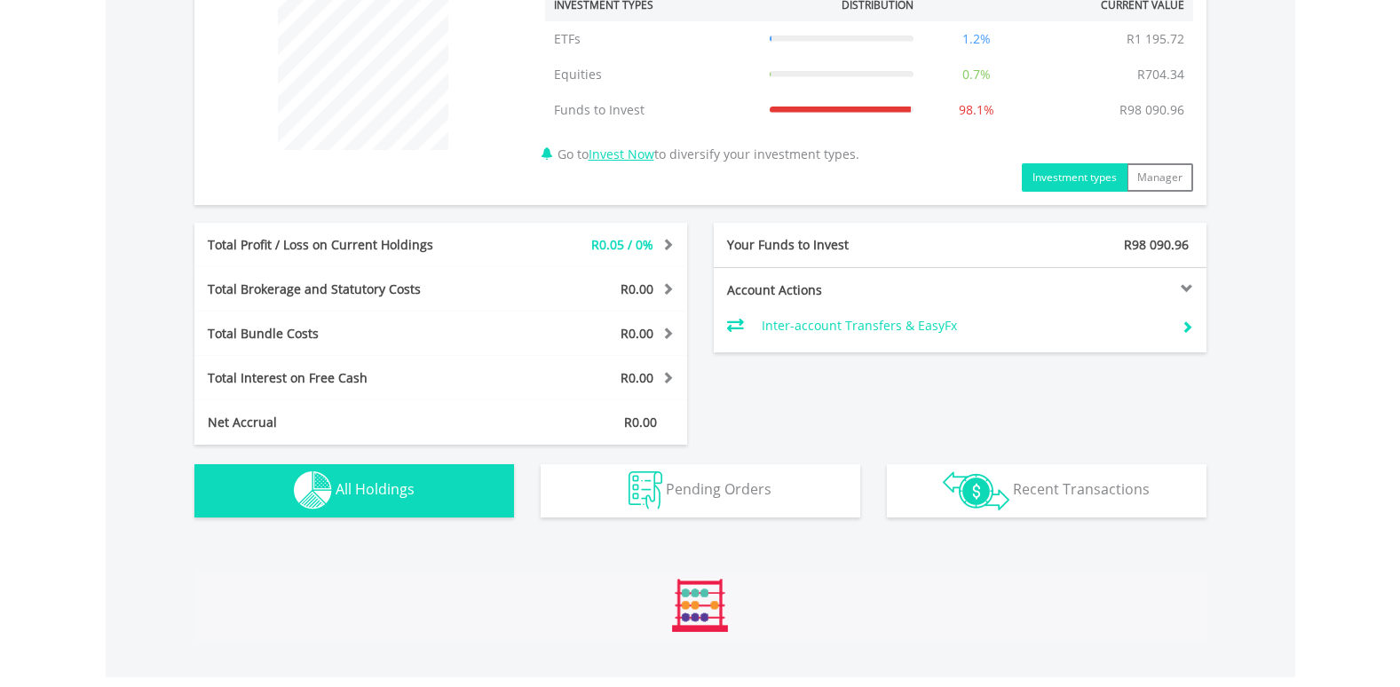
scroll to position [1281, 0]
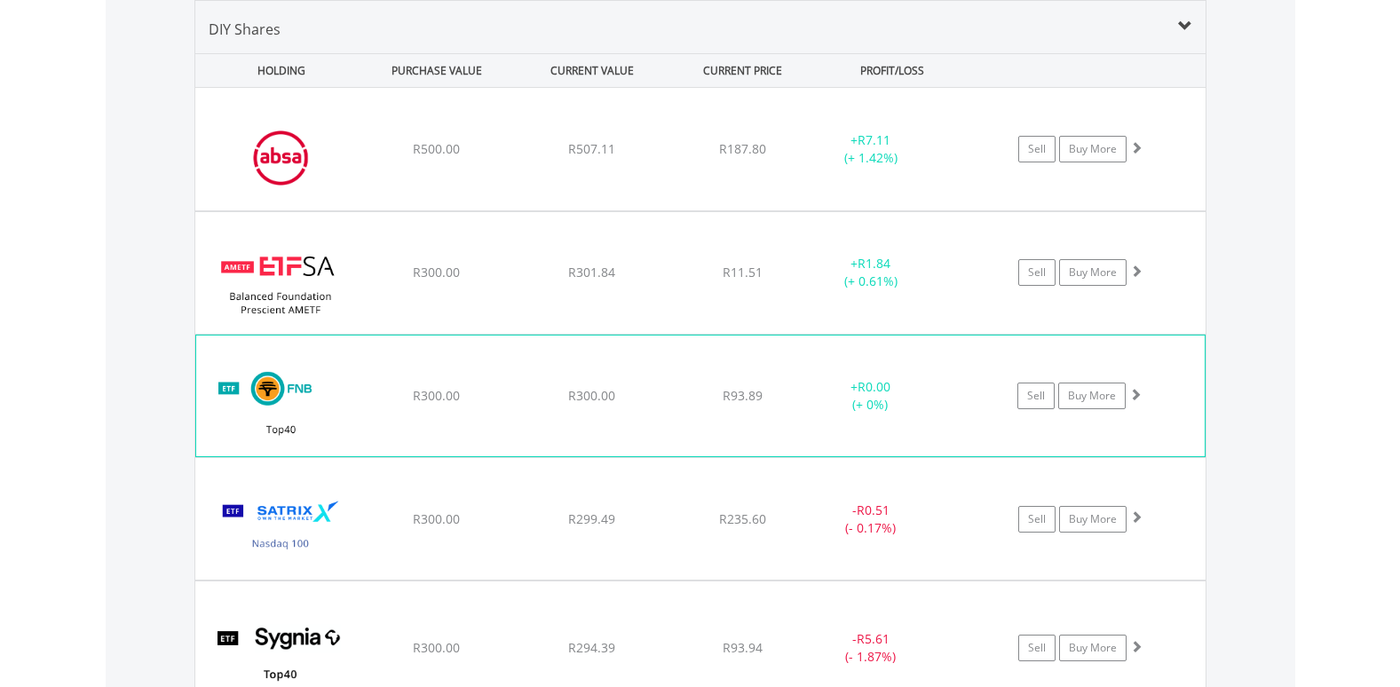
click at [612, 210] on div "﻿ FNB Top40 Exchange Traded Fund R300.00 R300.00 R93.89 + R0.00 (+ 0%) Sell Buy…" at bounding box center [700, 149] width 1010 height 122
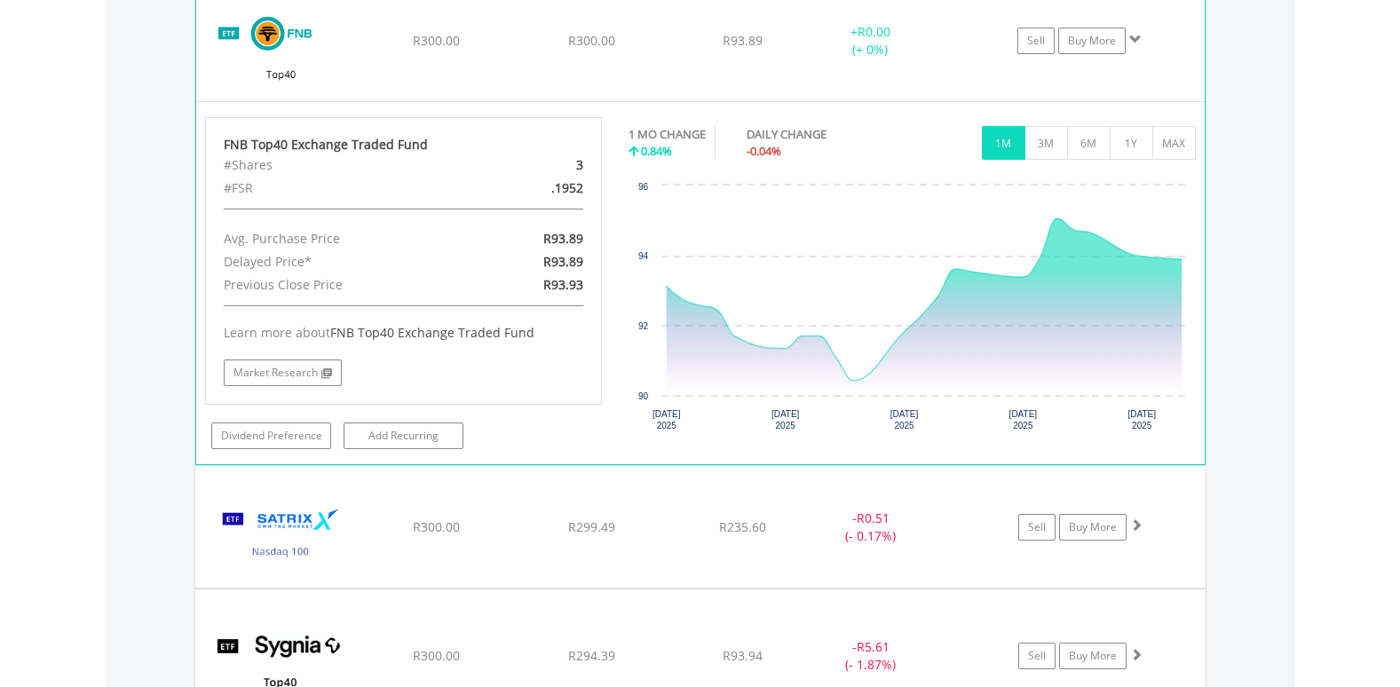
scroll to position [1725, 0]
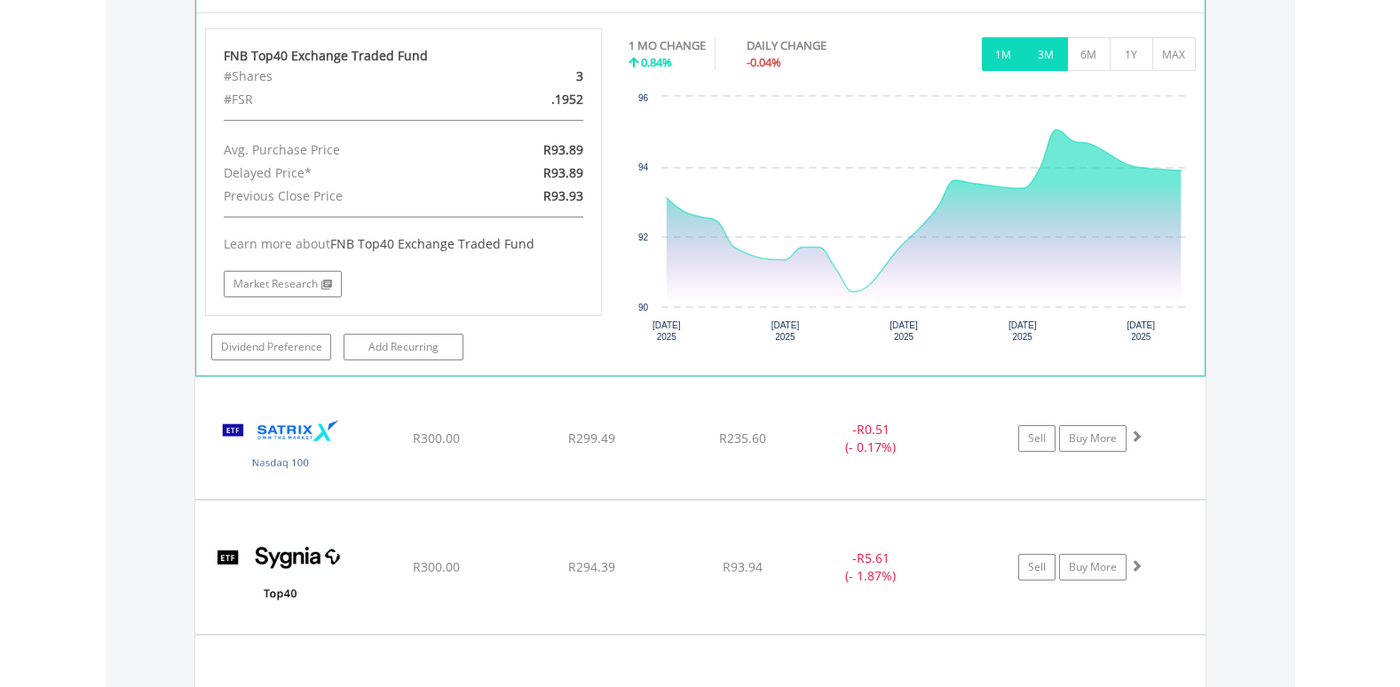
click at [1034, 65] on button "3M" at bounding box center [1045, 54] width 43 height 34
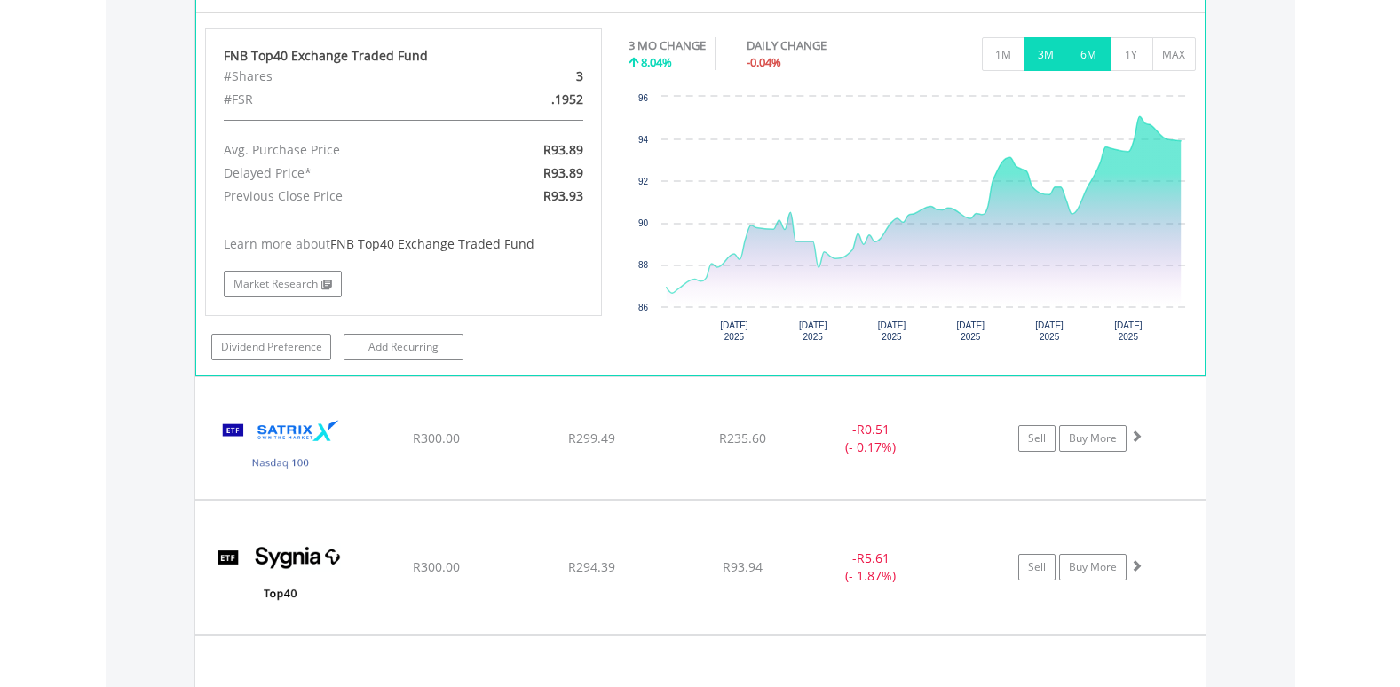
click at [1072, 51] on button "6M" at bounding box center [1088, 54] width 43 height 34
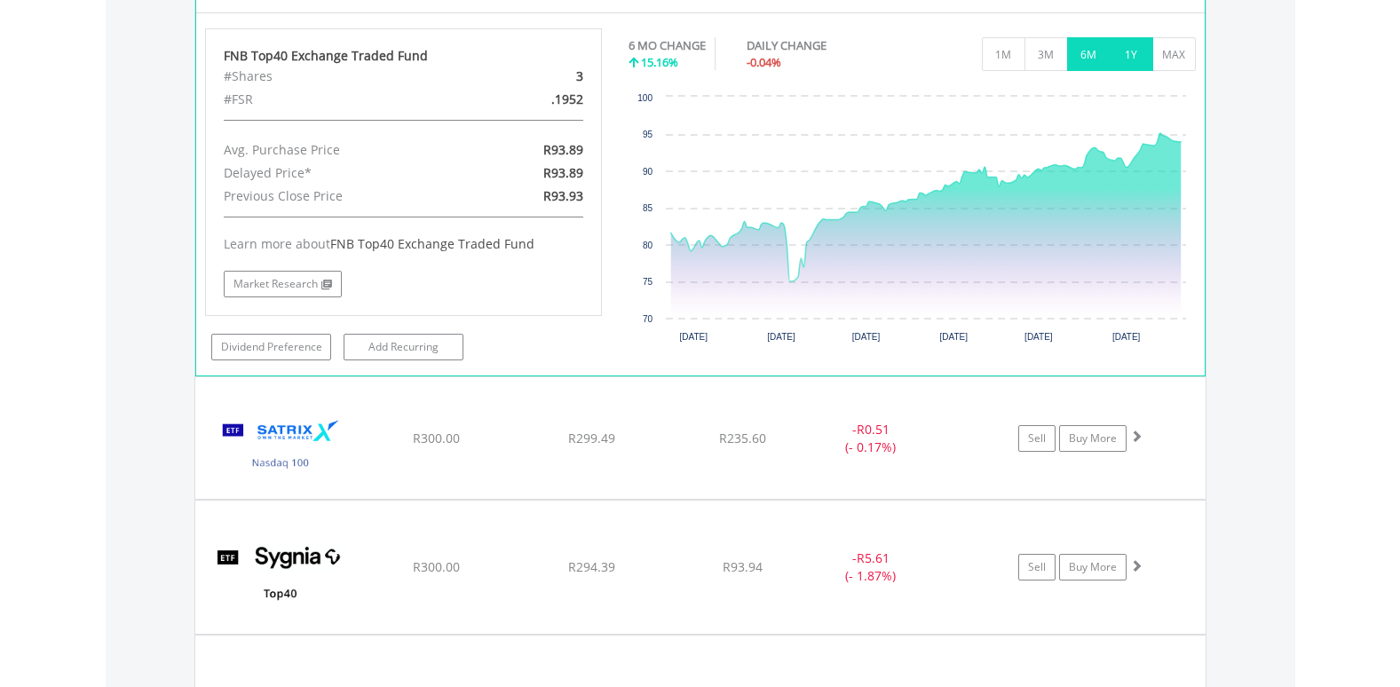
click at [1124, 60] on button "1Y" at bounding box center [1131, 54] width 43 height 34
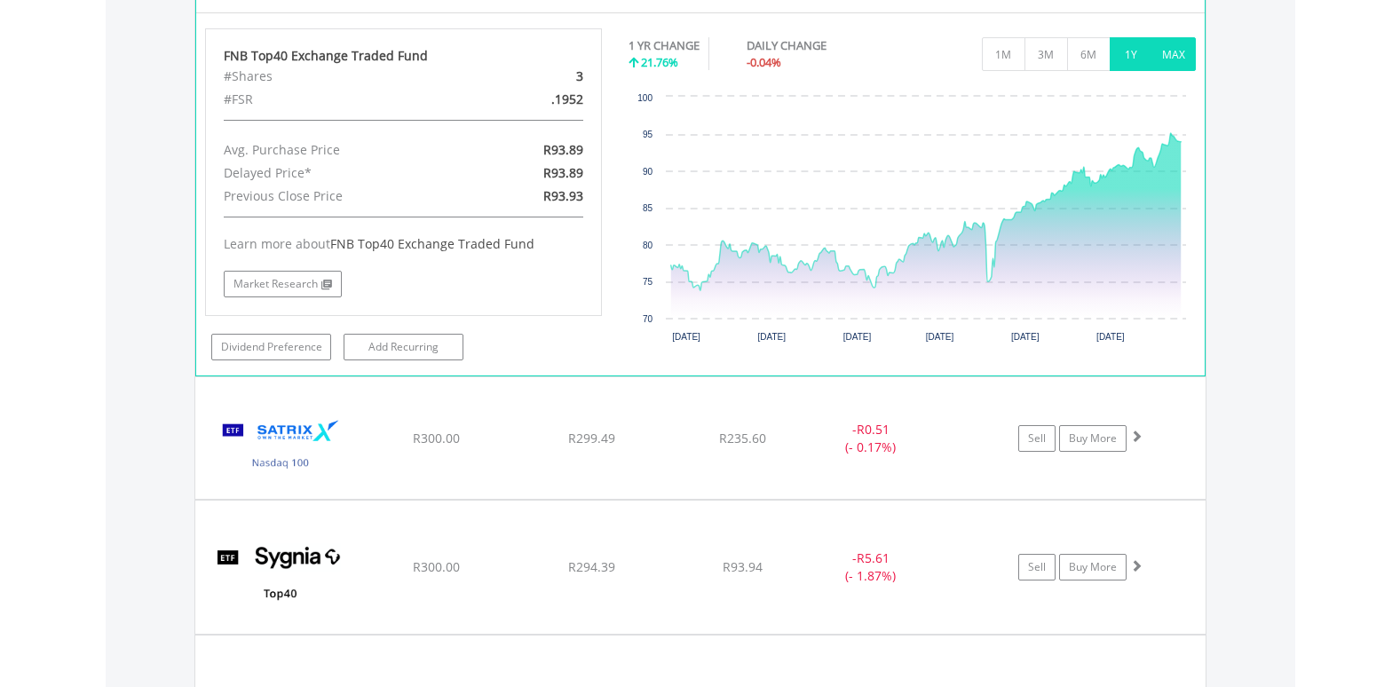
click at [1160, 59] on button "MAX" at bounding box center [1173, 54] width 43 height 34
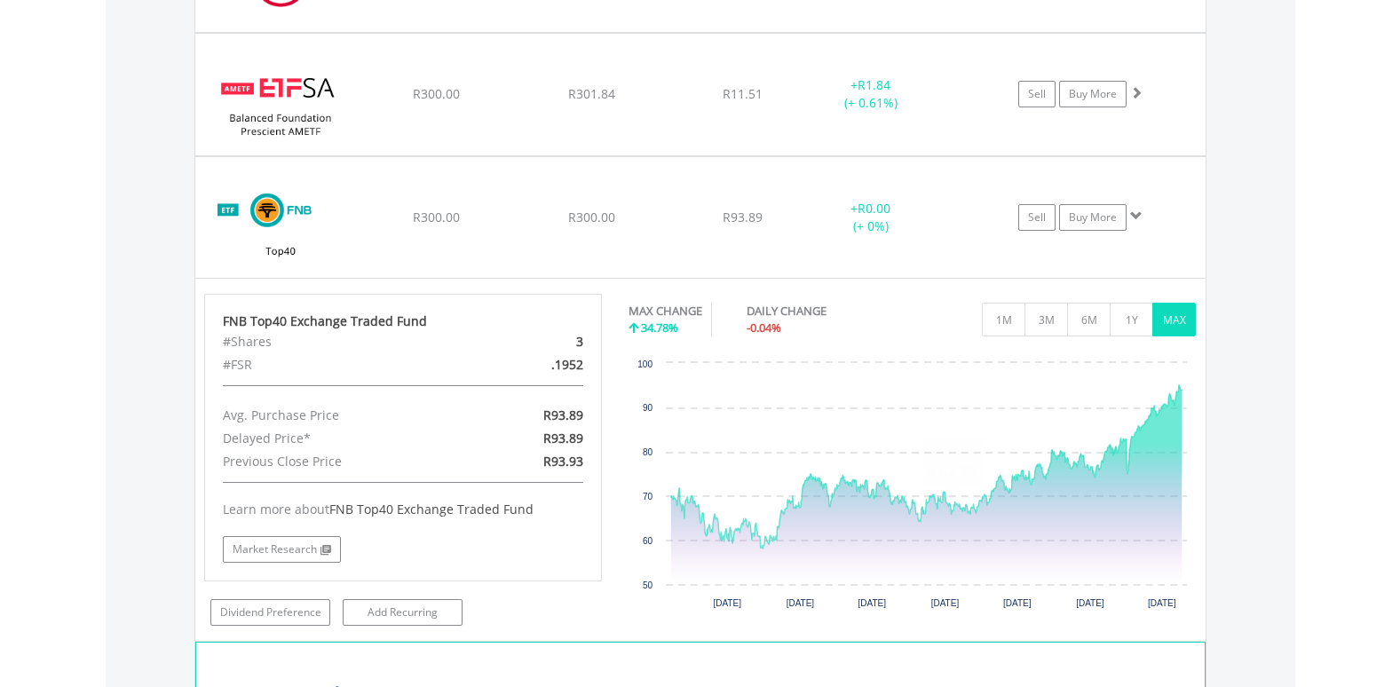
scroll to position [1458, 0]
